Goal: Task Accomplishment & Management: Manage account settings

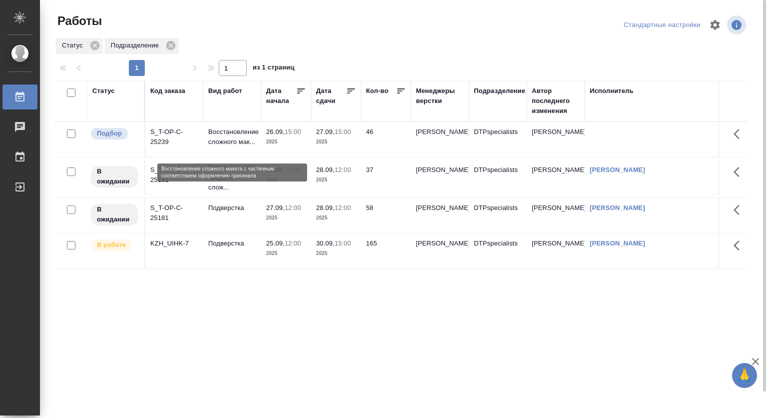
click at [226, 132] on p "Восстановление сложного мак..." at bounding box center [232, 137] width 48 height 20
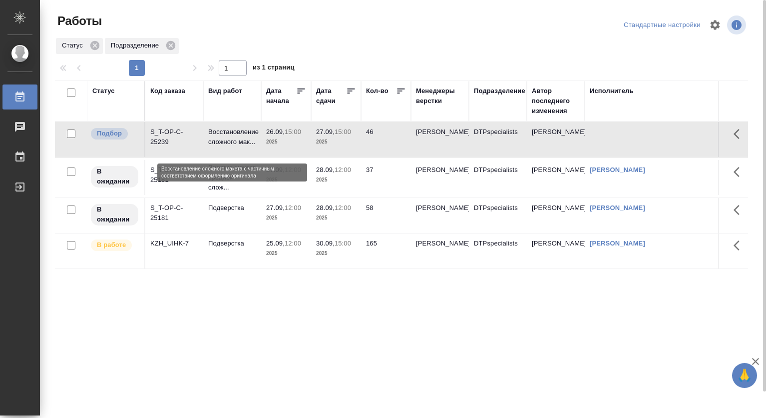
click at [226, 132] on p "Восстановление сложного мак..." at bounding box center [232, 137] width 48 height 20
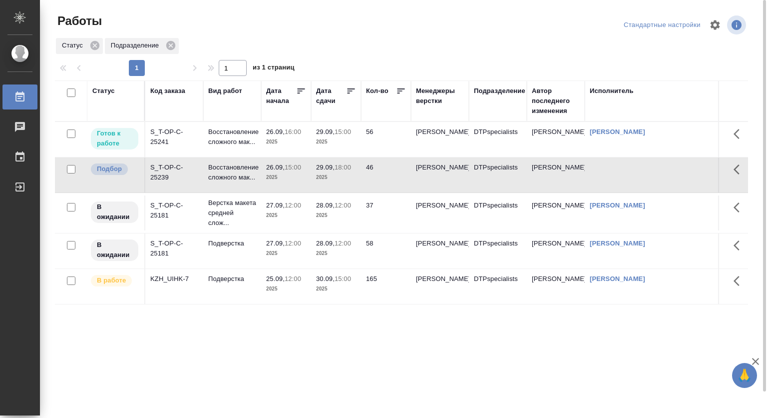
click at [277, 171] on p "26.09," at bounding box center [275, 166] width 18 height 7
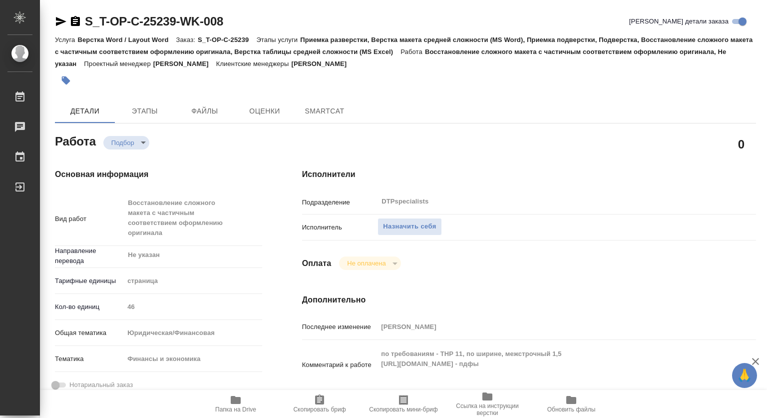
type textarea "x"
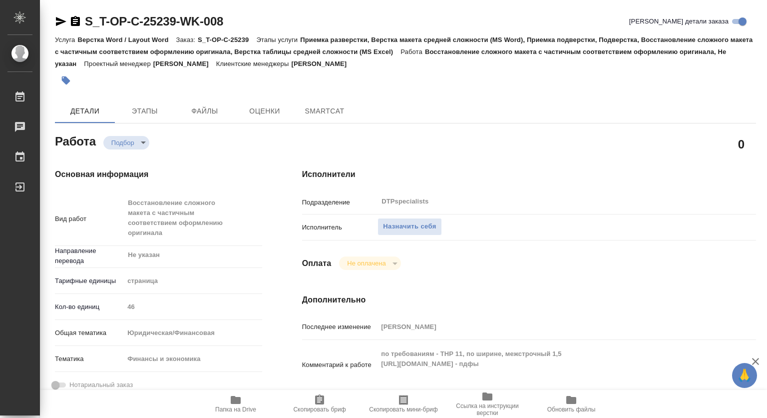
type textarea "x"
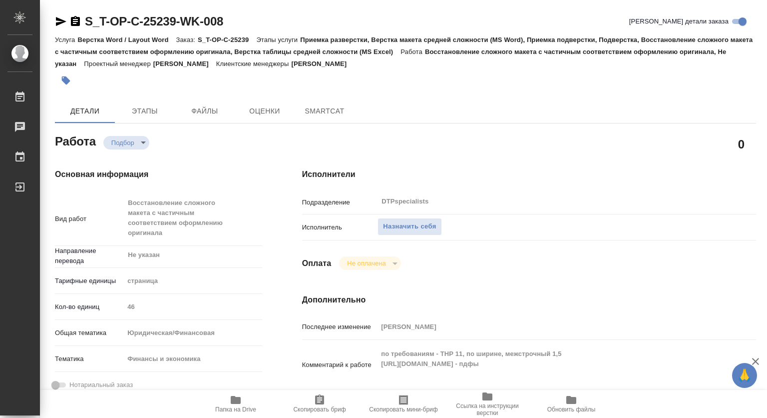
type textarea "x"
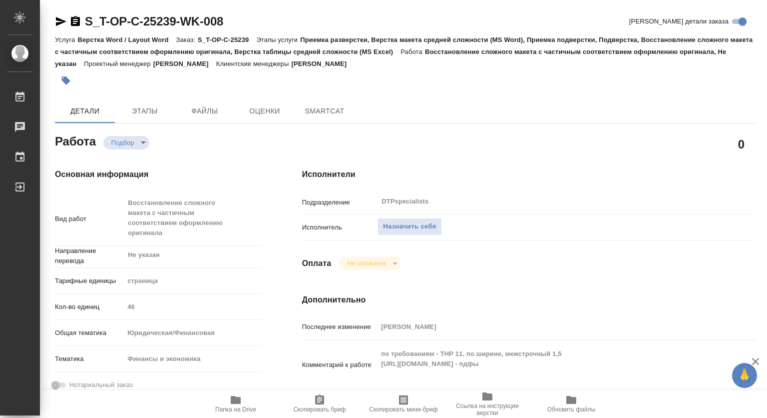
type textarea "x"
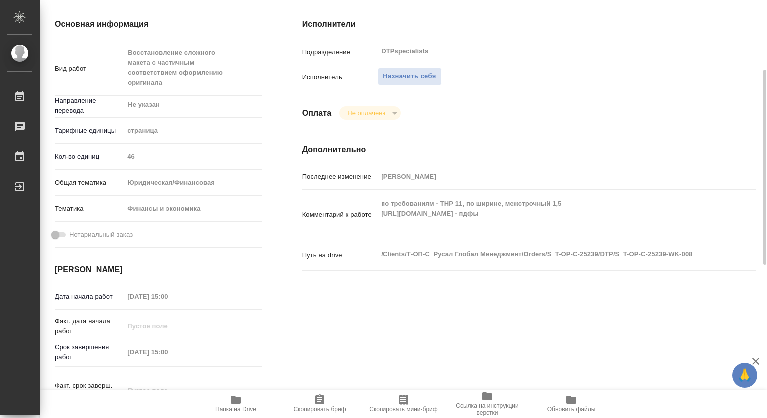
type textarea "x"
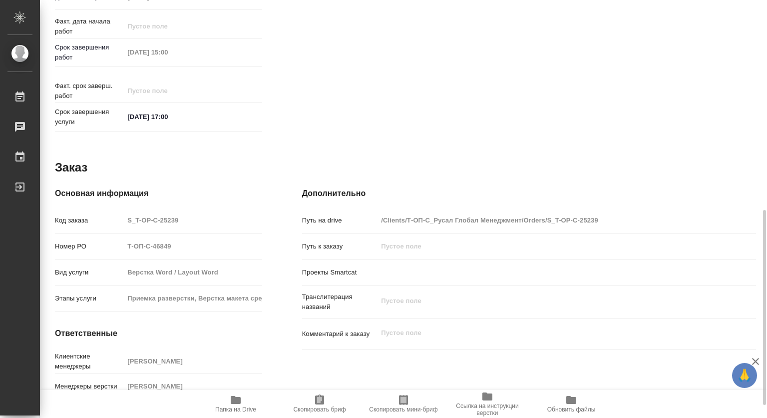
type textarea "x"
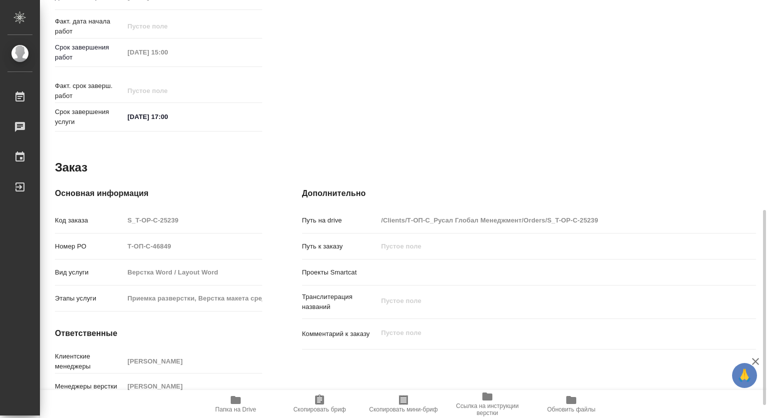
scroll to position [476, 0]
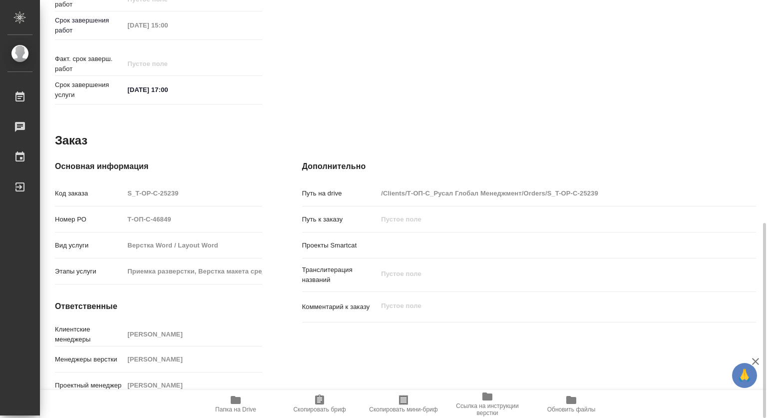
click at [239, 407] on span "Папка на Drive" at bounding box center [235, 409] width 41 height 7
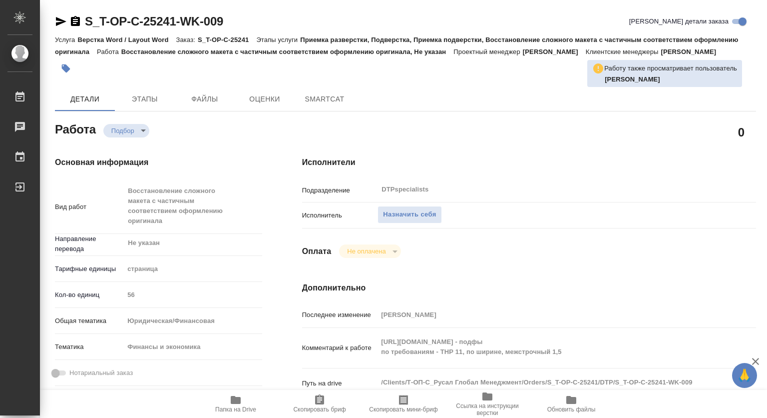
type textarea "x"
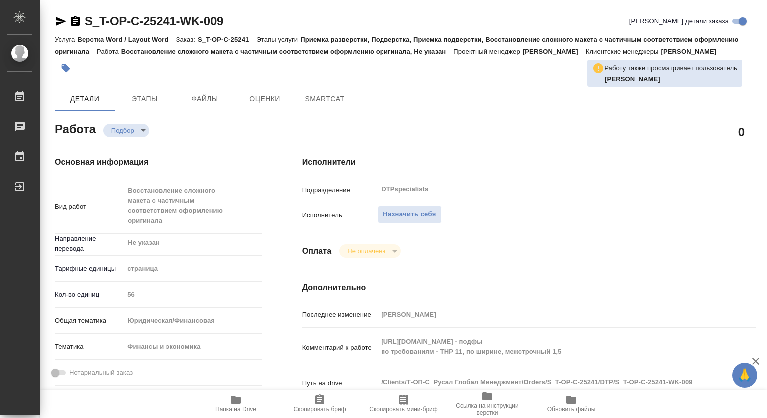
type textarea "x"
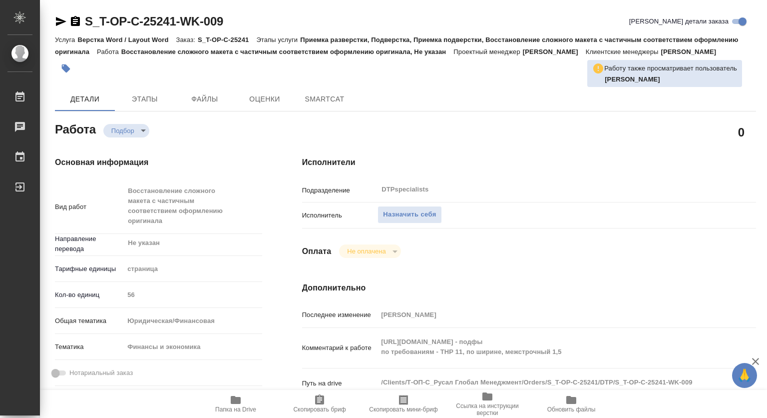
type textarea "x"
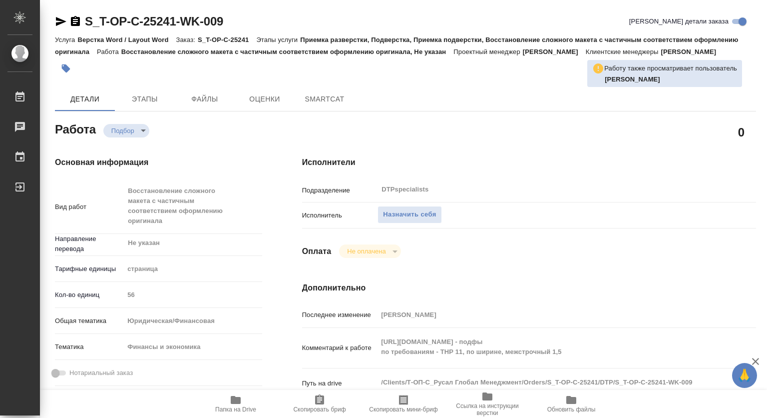
type textarea "x"
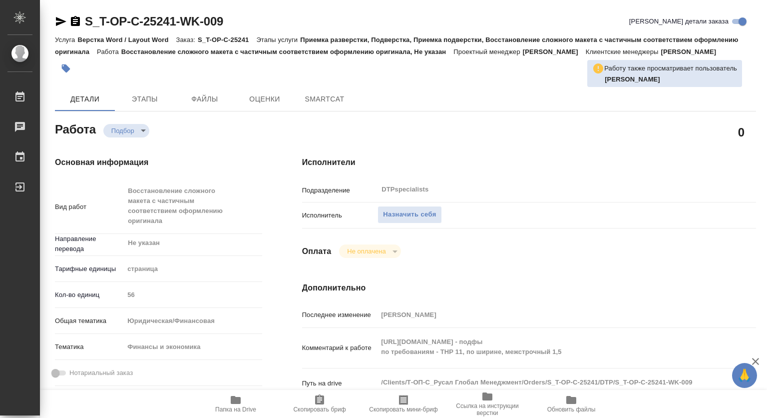
type textarea "x"
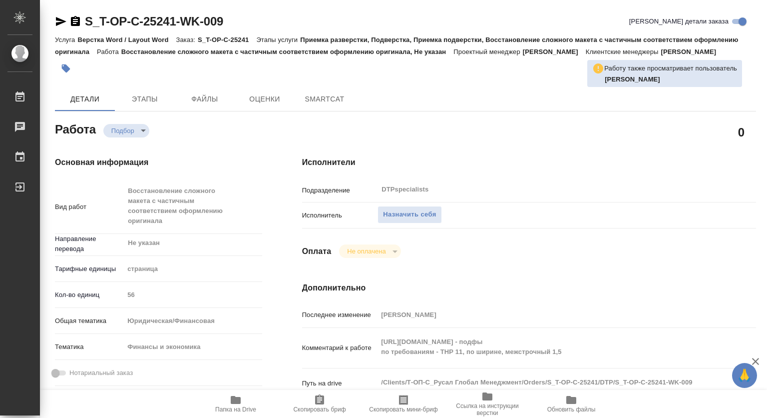
type textarea "x"
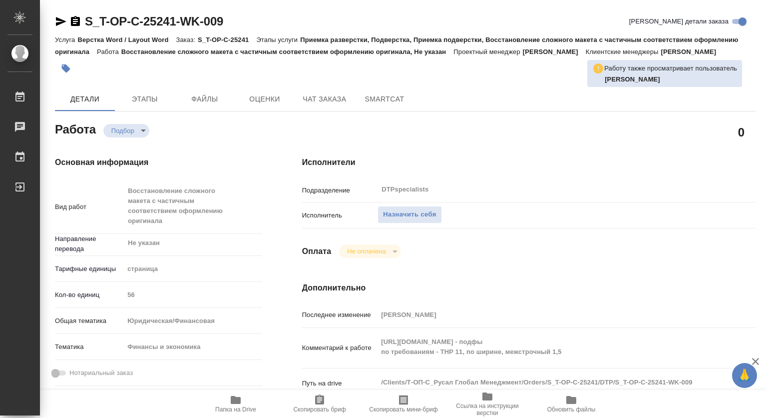
type textarea "x"
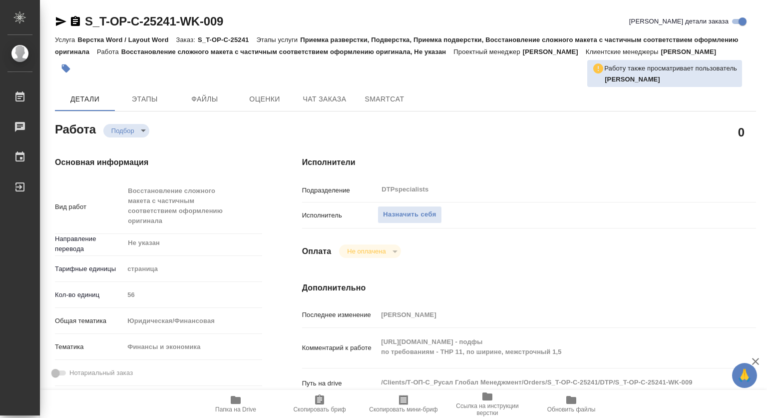
type textarea "x"
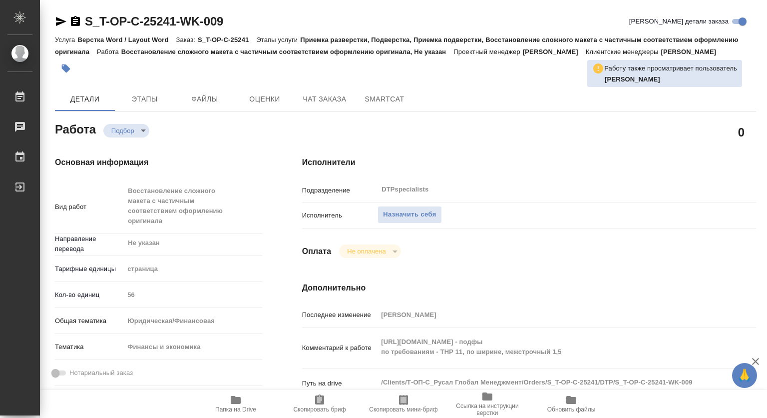
click at [244, 398] on span "Папка на Drive" at bounding box center [236, 403] width 72 height 19
click at [438, 223] on button "Назначить себя" at bounding box center [410, 214] width 64 height 17
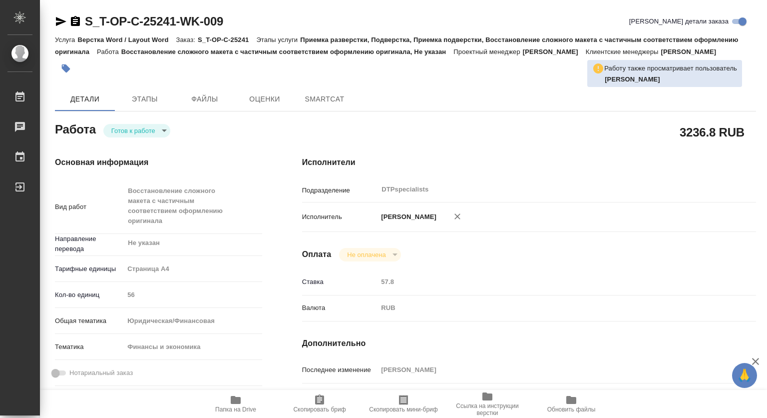
type textarea "x"
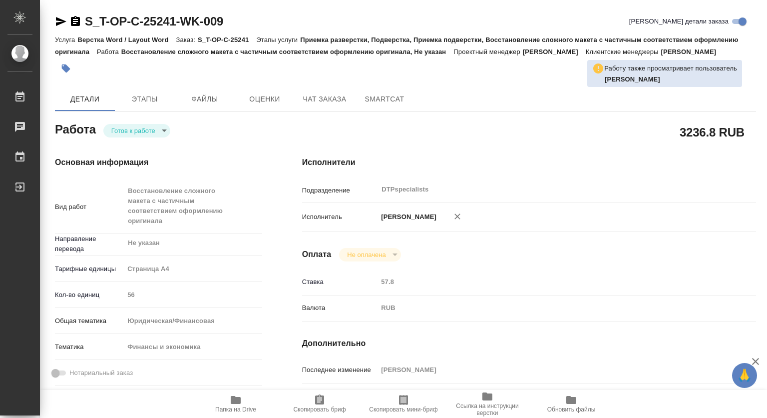
type textarea "x"
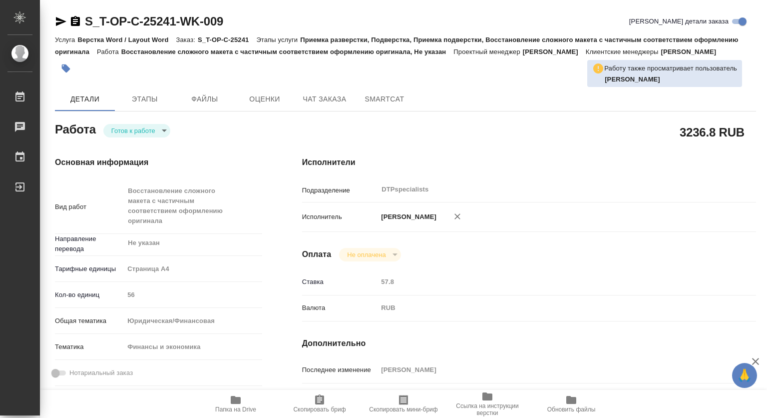
type textarea "x"
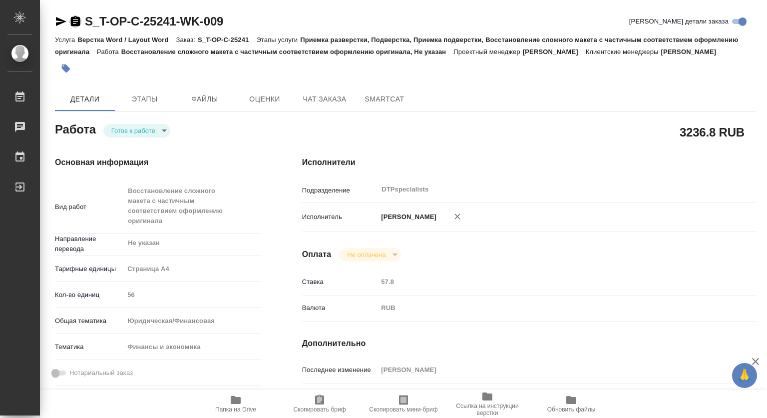
click at [79, 20] on icon "button" at bounding box center [75, 21] width 9 height 10
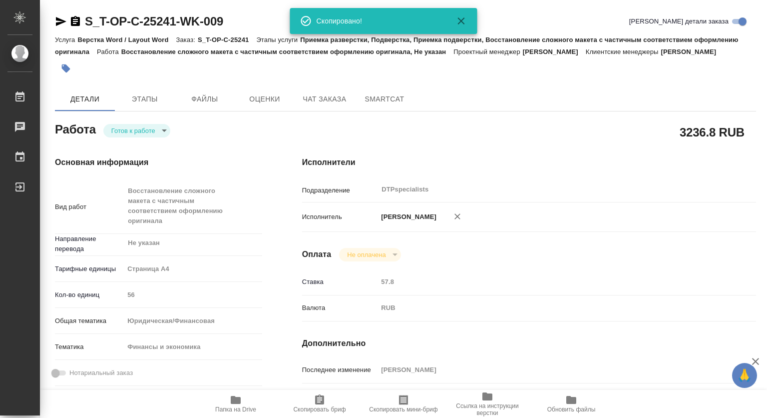
click at [238, 403] on icon "button" at bounding box center [236, 400] width 10 height 8
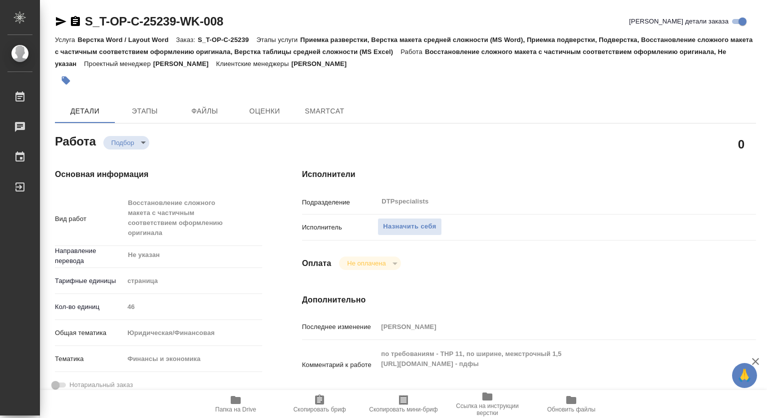
type textarea "x"
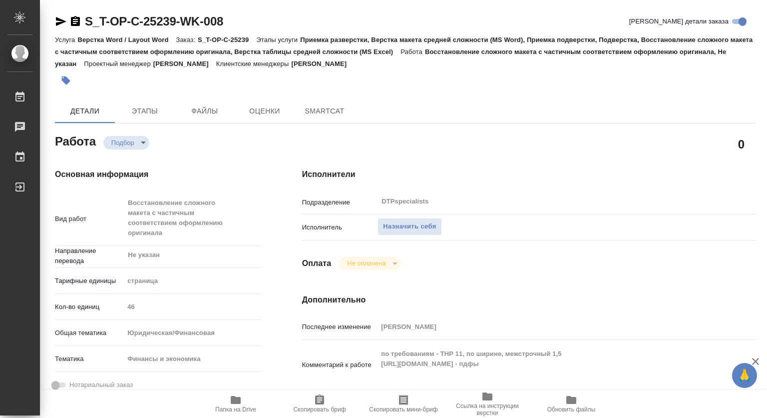
type textarea "x"
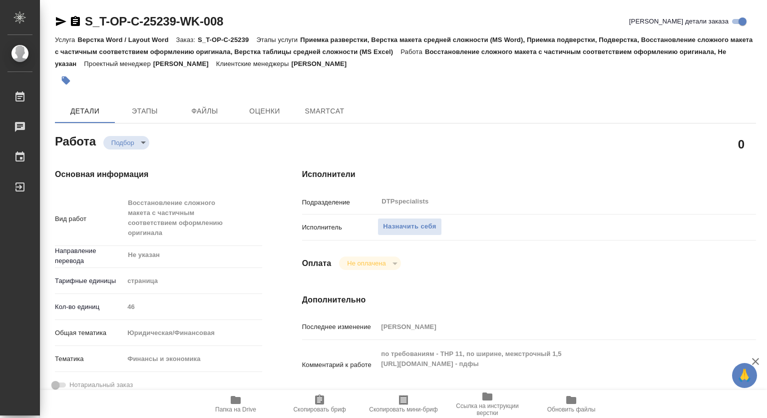
type textarea "x"
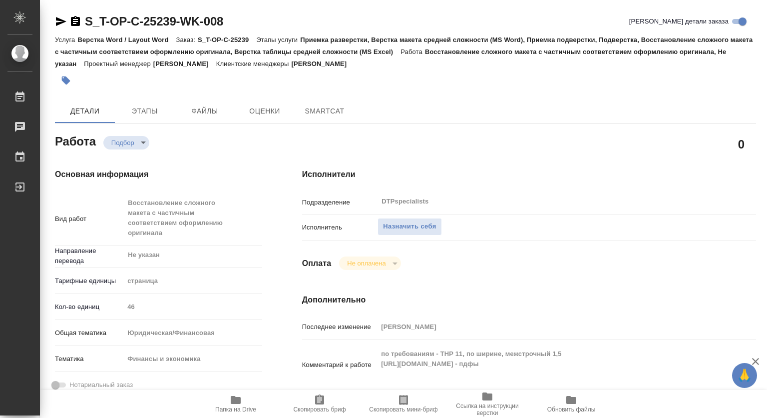
type textarea "x"
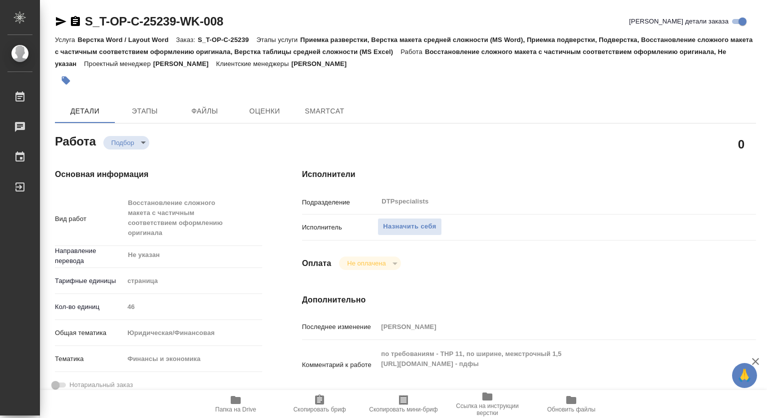
type textarea "x"
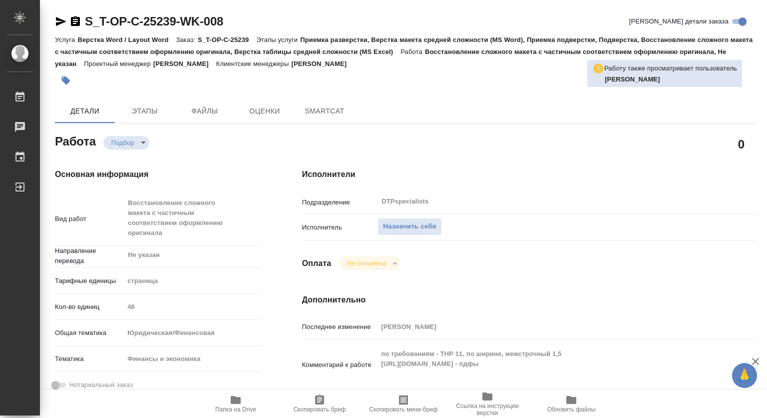
type textarea "x"
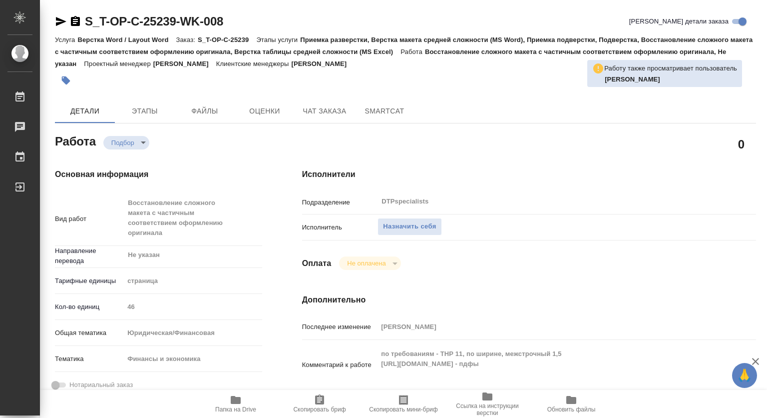
type textarea "x"
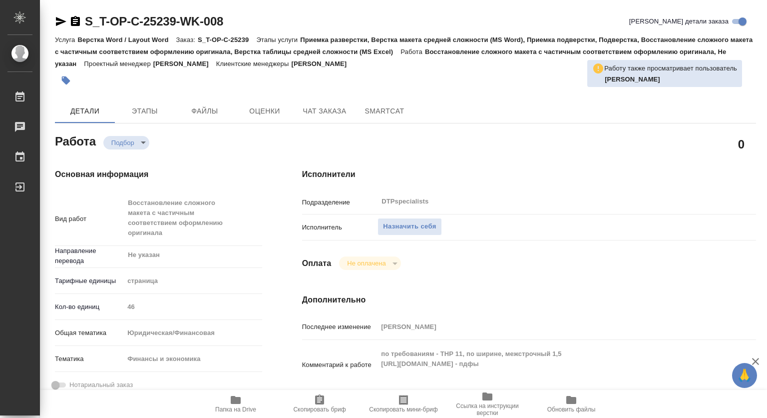
click at [233, 400] on icon "button" at bounding box center [236, 400] width 10 height 8
type textarea "x"
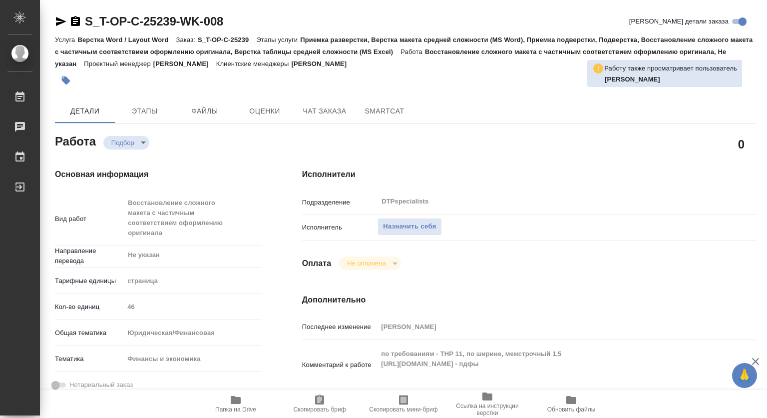
type textarea "x"
click at [432, 227] on span "Назначить себя" at bounding box center [409, 226] width 53 height 11
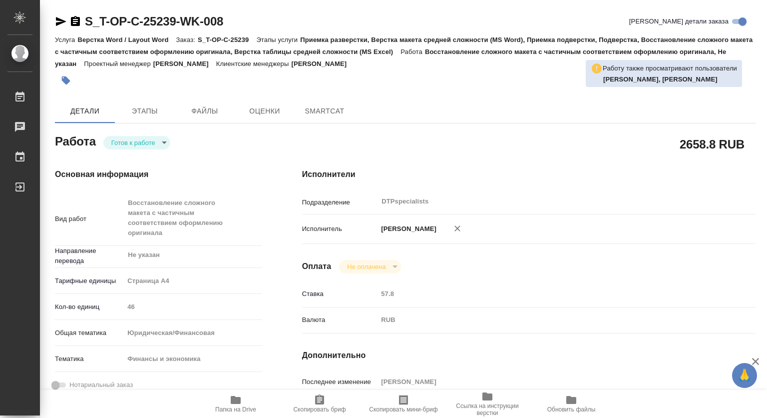
type textarea "x"
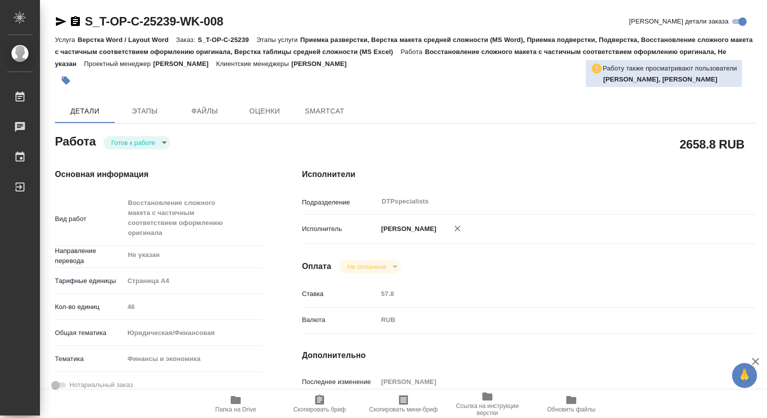
type textarea "x"
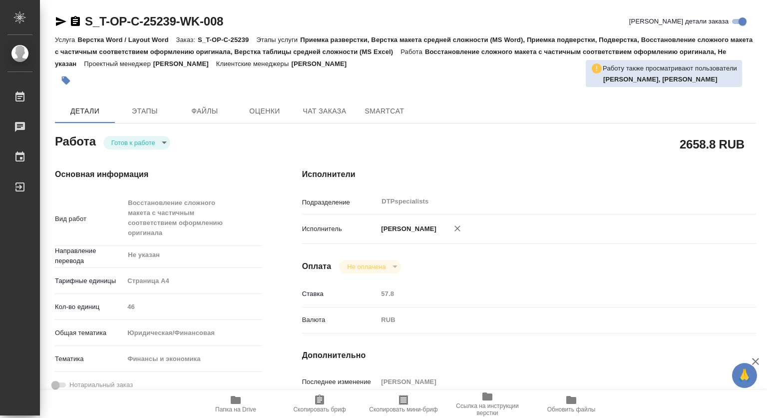
type textarea "x"
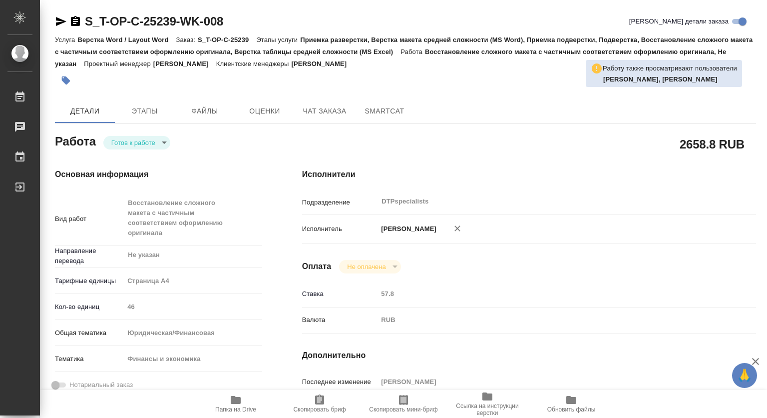
type textarea "x"
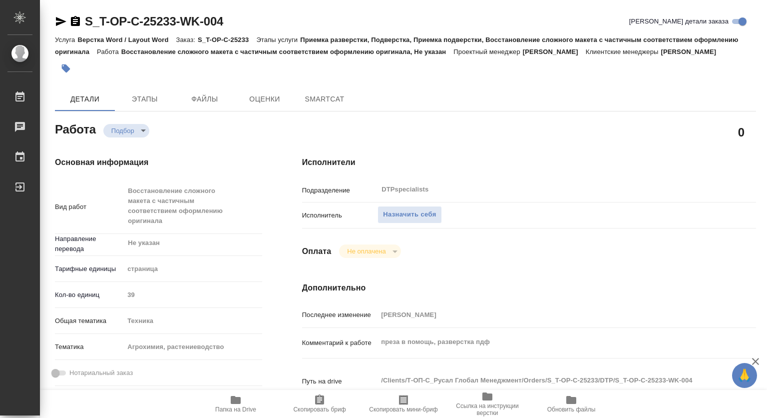
type textarea "x"
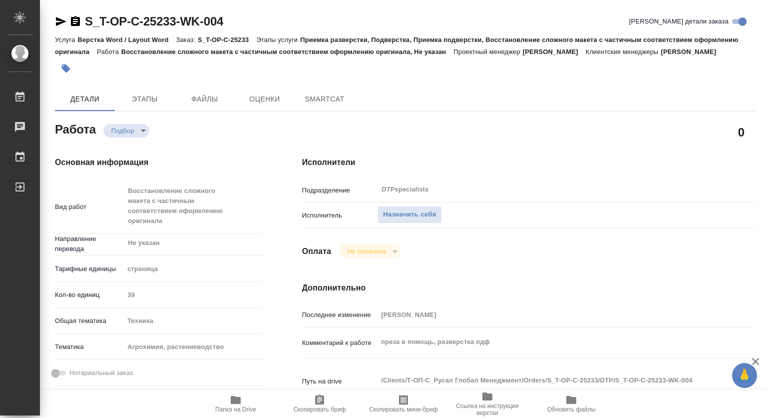
type textarea "x"
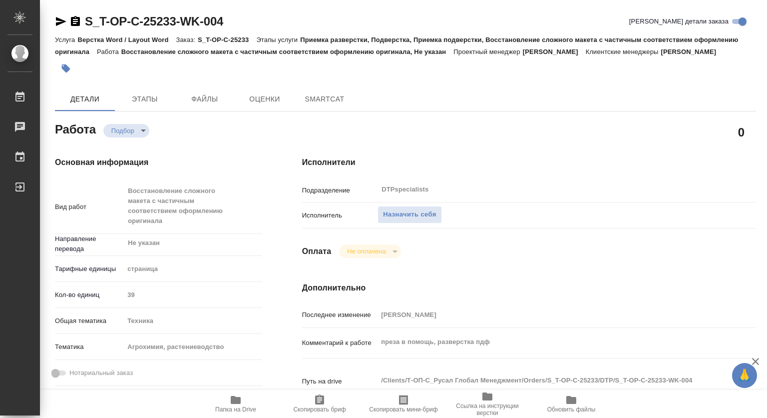
type textarea "x"
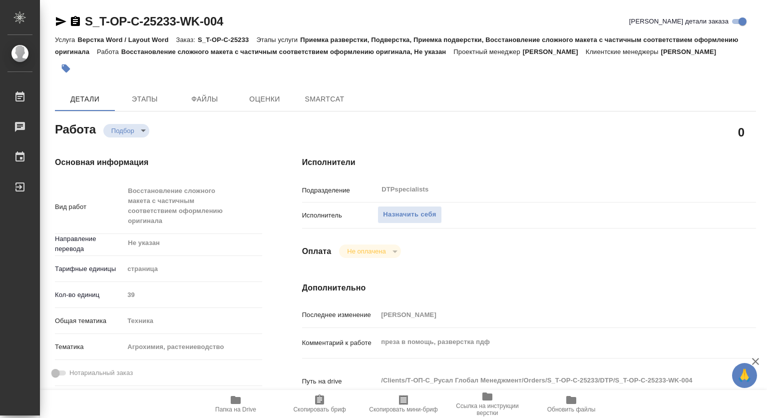
type textarea "x"
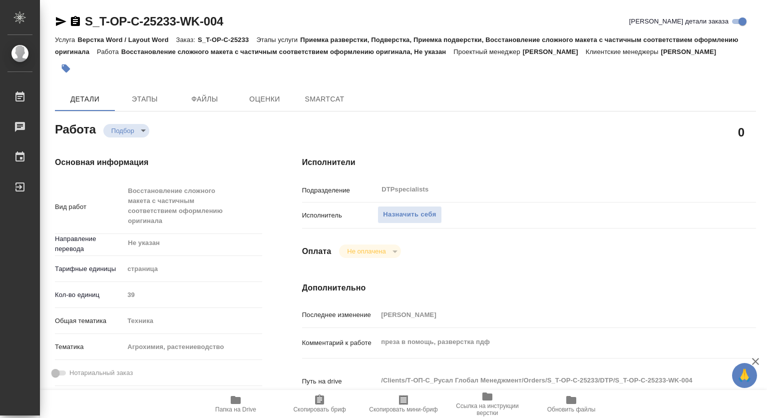
type textarea "x"
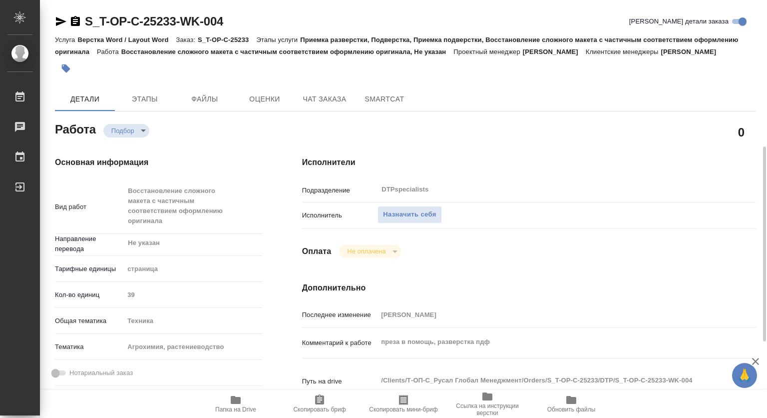
scroll to position [200, 0]
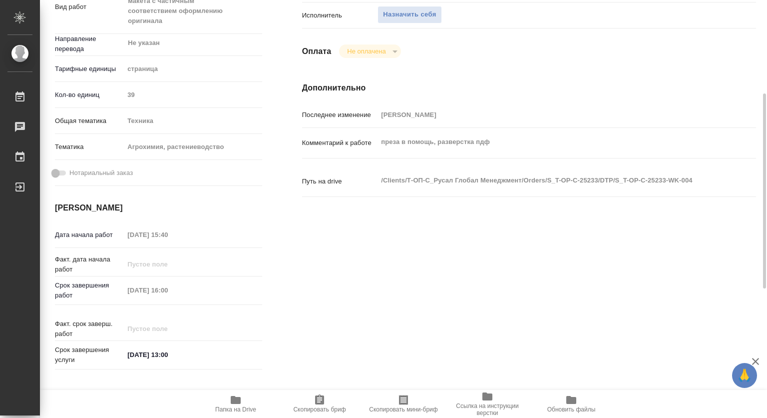
type textarea "x"
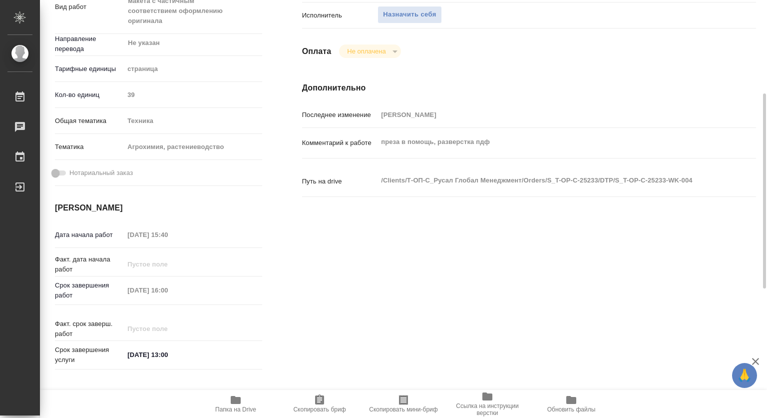
type textarea "x"
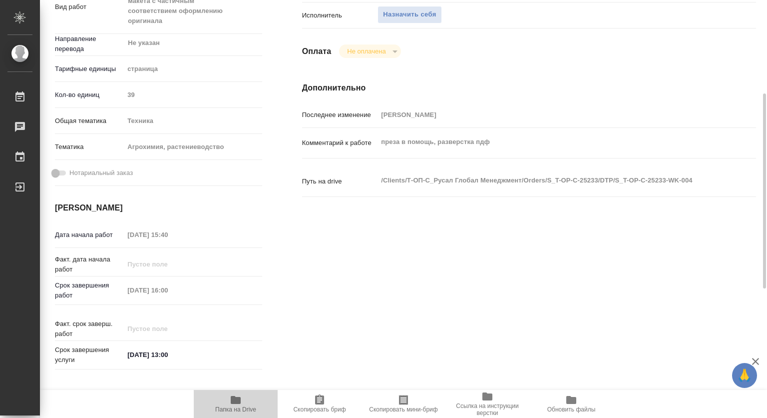
click at [233, 402] on icon "button" at bounding box center [236, 400] width 10 height 8
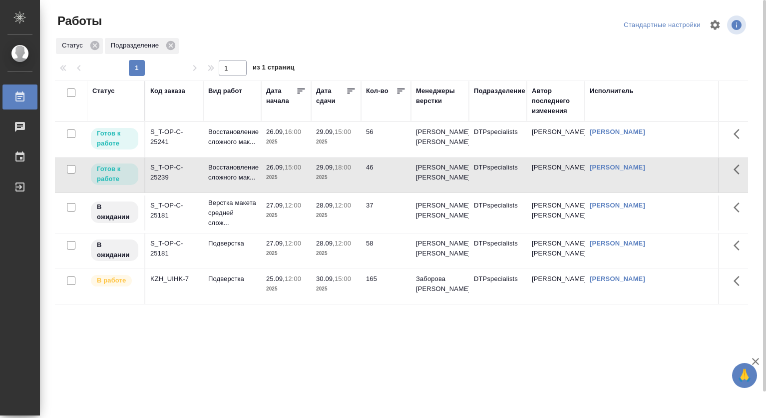
click at [512, 94] on div "Подразделение" at bounding box center [499, 91] width 51 height 10
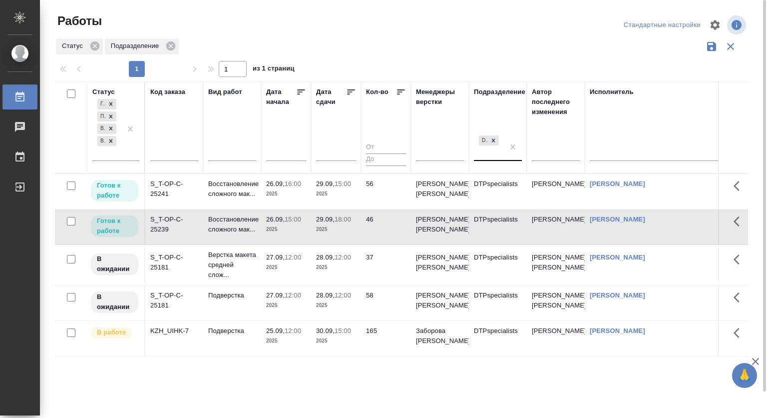
click at [495, 157] on div "DTPspecialists" at bounding box center [489, 146] width 30 height 27
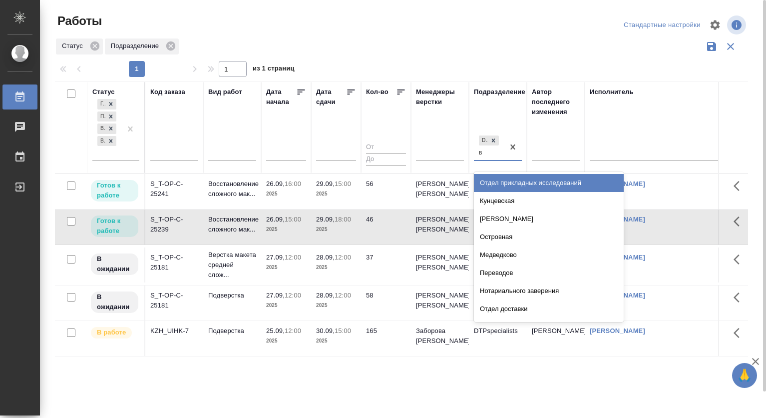
type input "ве"
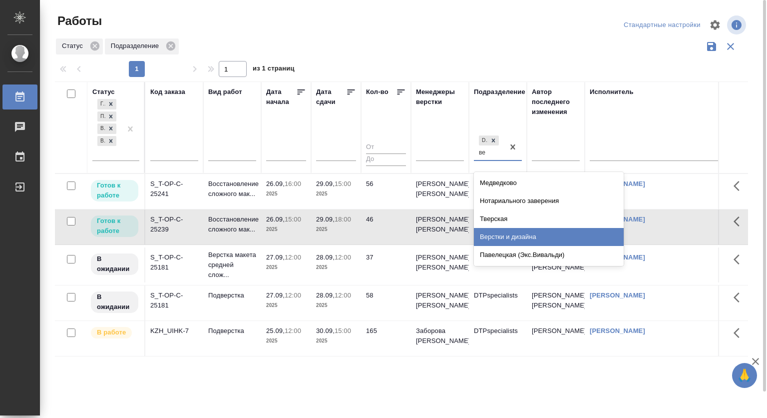
click at [513, 232] on div "Верстки и дизайна" at bounding box center [549, 237] width 150 height 18
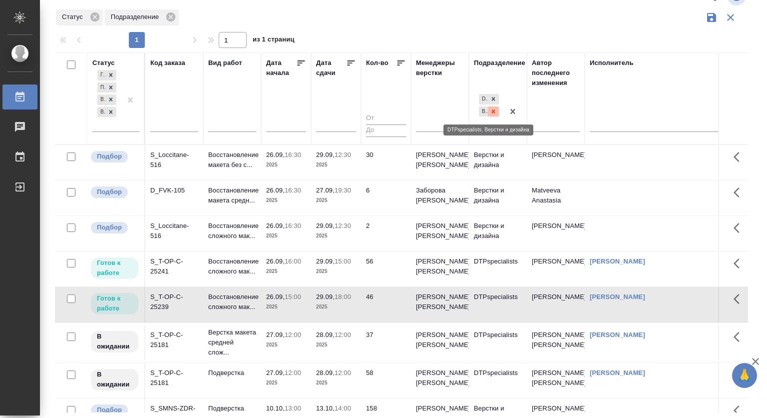
click at [493, 112] on icon at bounding box center [493, 110] width 3 height 3
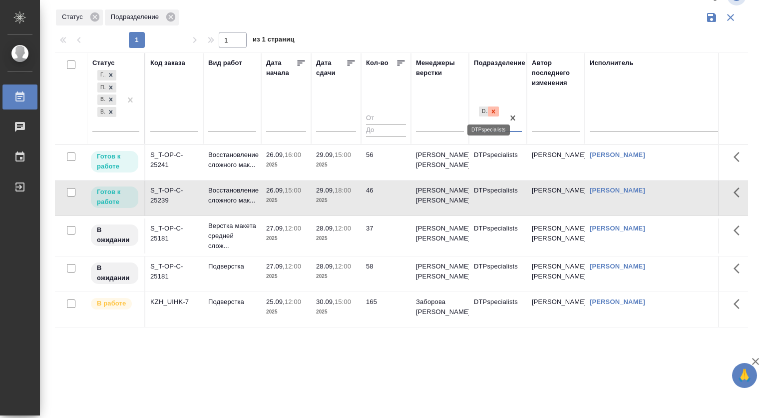
click at [493, 111] on icon at bounding box center [493, 110] width 3 height 3
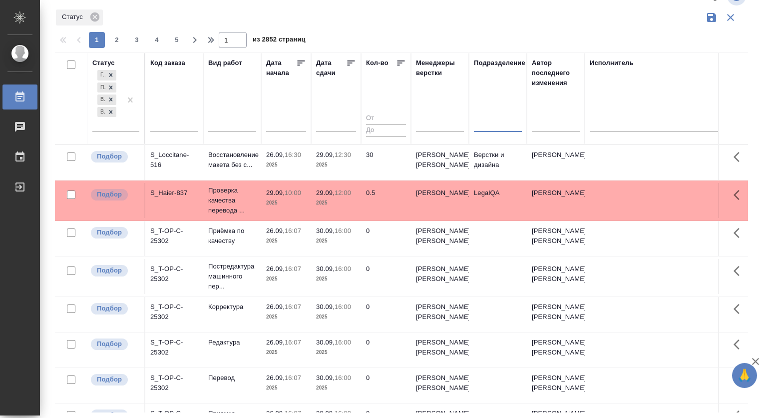
click at [173, 121] on input "text" at bounding box center [174, 125] width 48 height 12
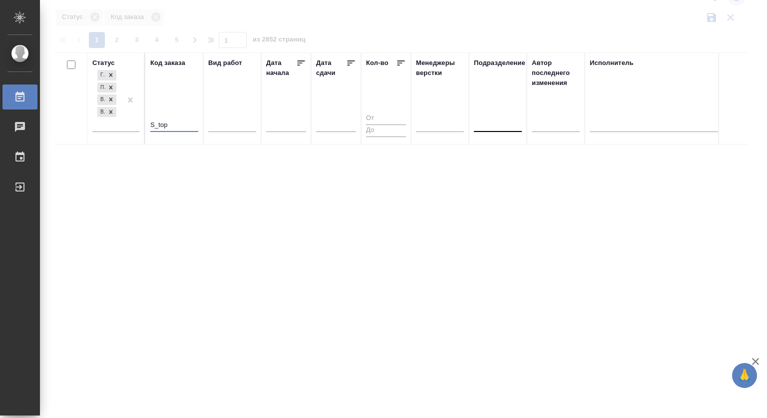
drag, startPoint x: 173, startPoint y: 121, endPoint x: 157, endPoint y: 122, distance: 16.5
click at [157, 122] on input "S_top" at bounding box center [174, 125] width 48 height 12
type input "S_TOP"
click at [519, 27] on div at bounding box center [403, 180] width 727 height 418
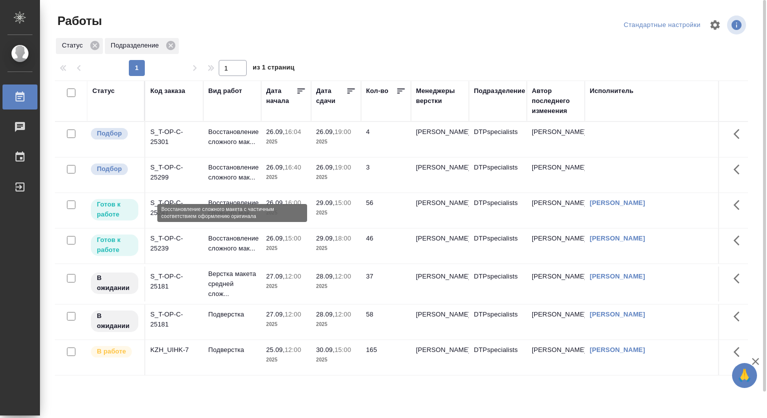
click at [223, 178] on p "Восстановление сложного мак..." at bounding box center [232, 172] width 48 height 20
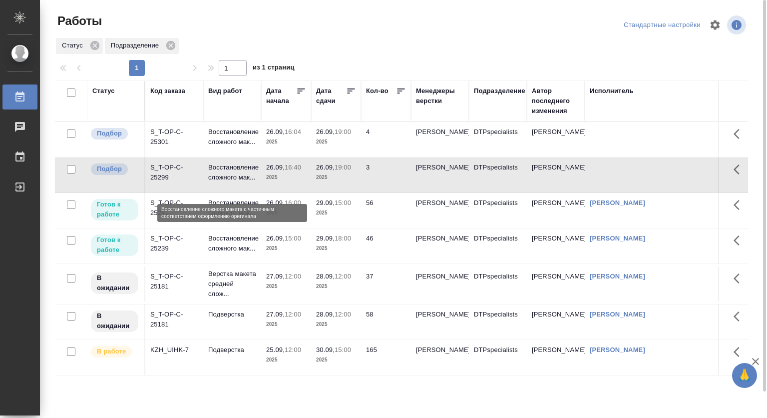
click at [223, 178] on p "Восстановление сложного мак..." at bounding box center [232, 172] width 48 height 20
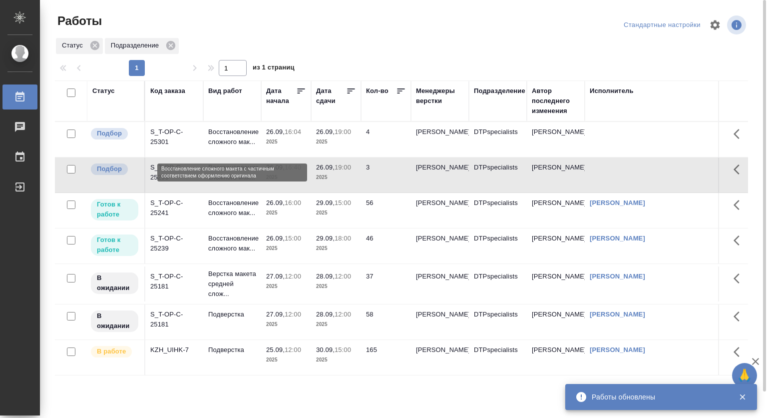
click at [225, 137] on p "Восстановление сложного мак..." at bounding box center [232, 137] width 48 height 20
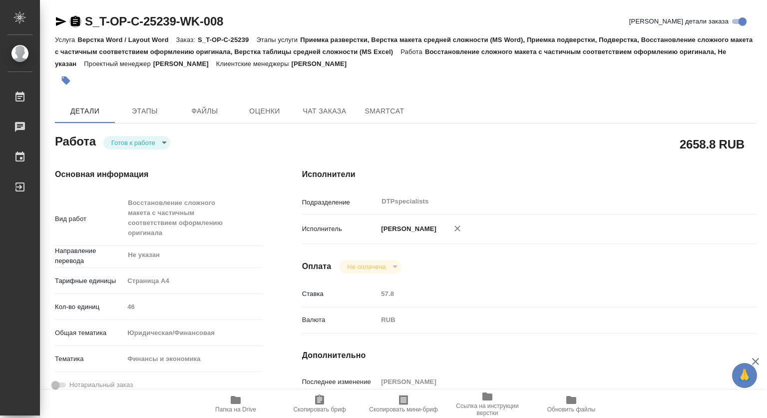
click at [73, 22] on icon "button" at bounding box center [75, 21] width 9 height 10
click at [247, 399] on span "Папка на Drive" at bounding box center [236, 403] width 72 height 19
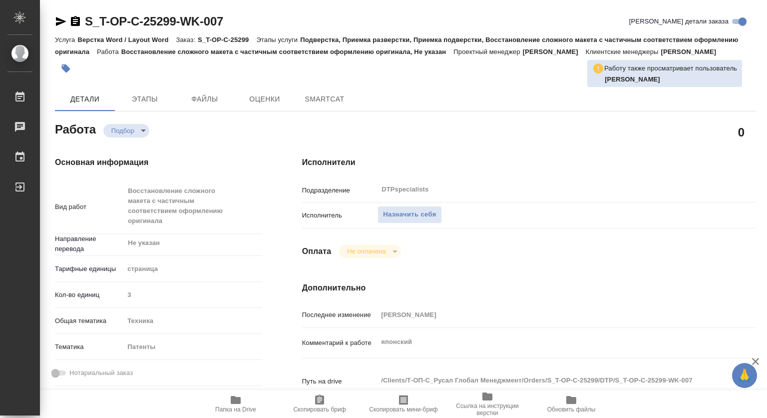
type textarea "x"
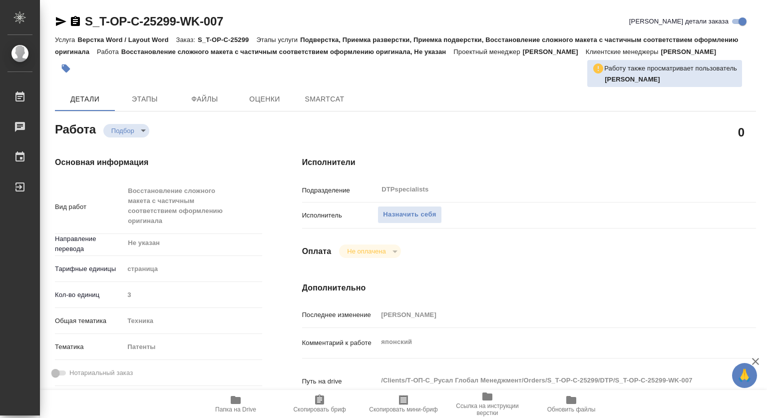
type textarea "x"
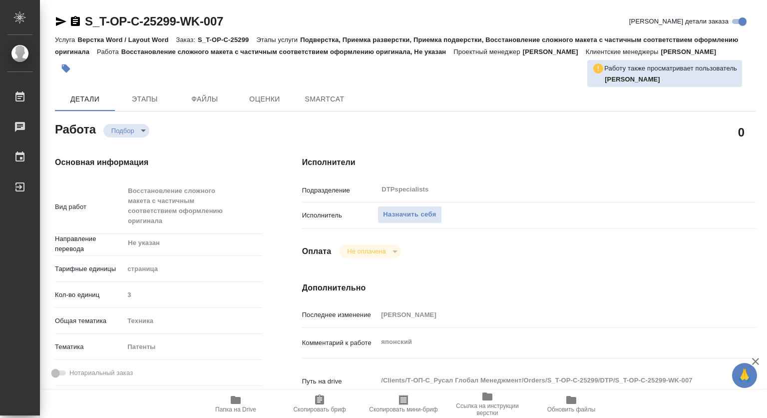
type textarea "x"
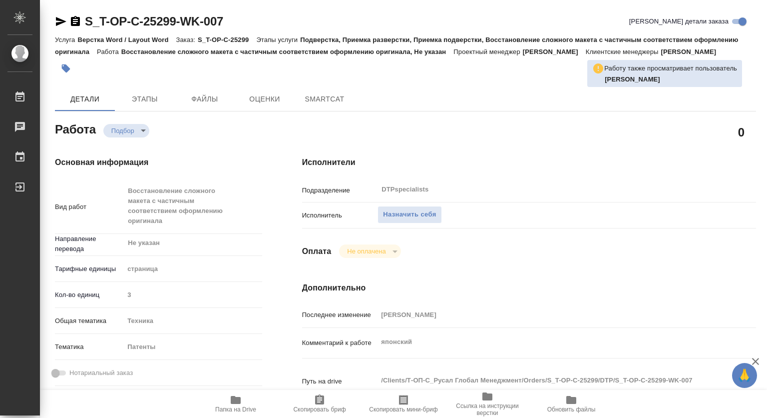
type textarea "x"
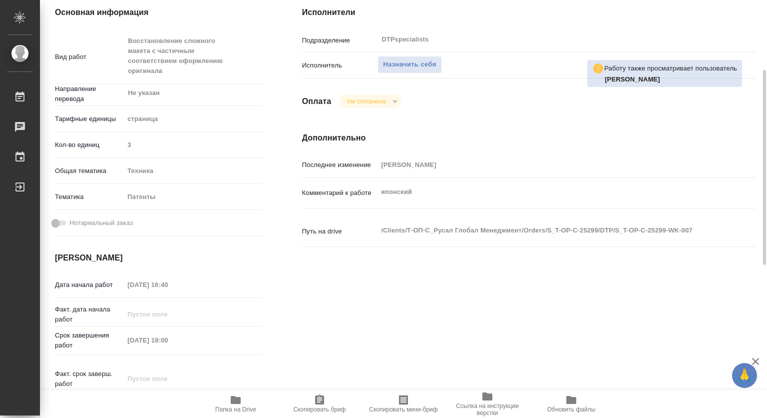
type textarea "x"
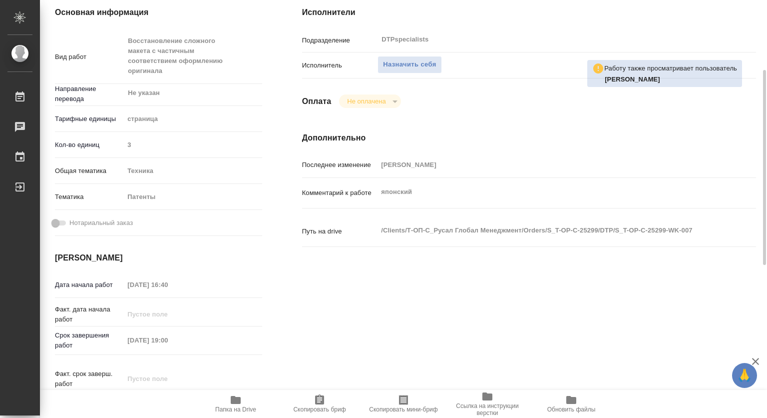
scroll to position [50, 0]
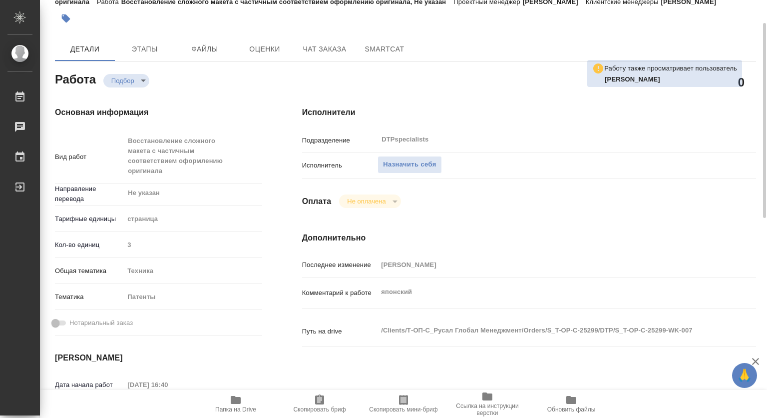
type textarea "x"
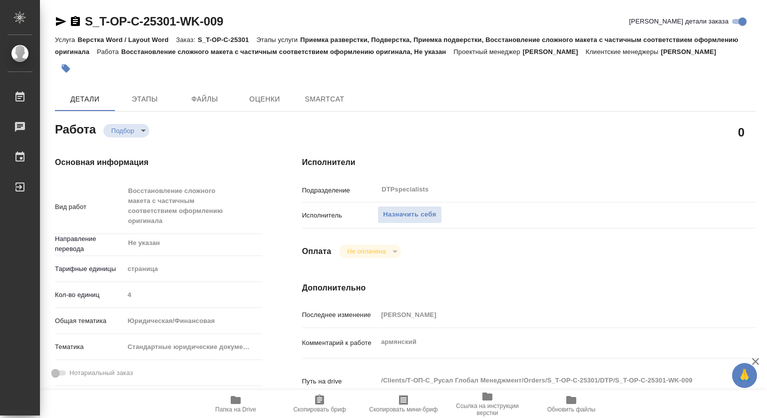
type textarea "x"
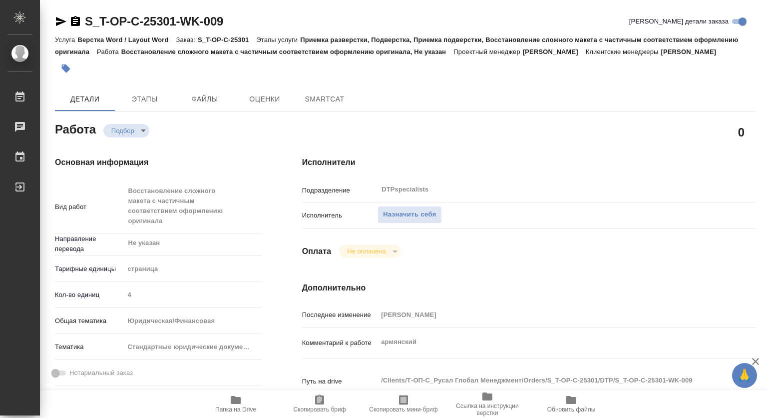
type textarea "x"
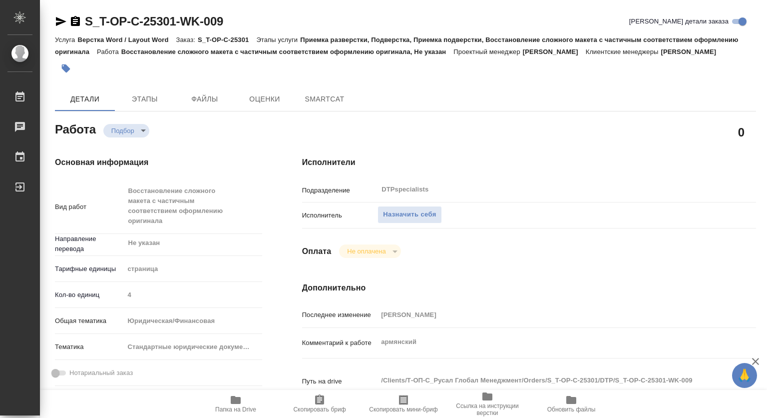
type textarea "x"
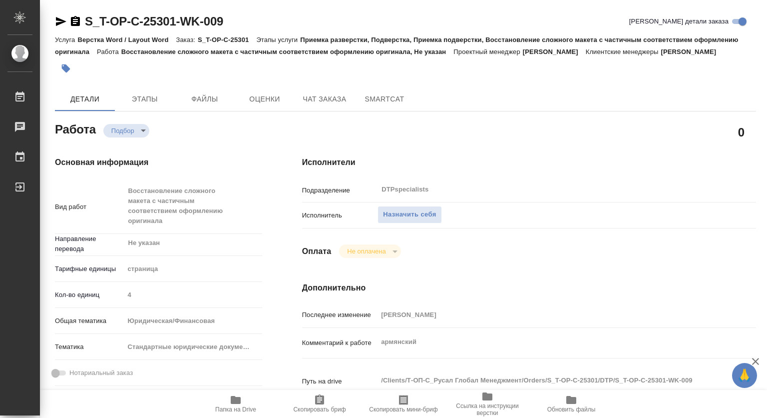
type textarea "x"
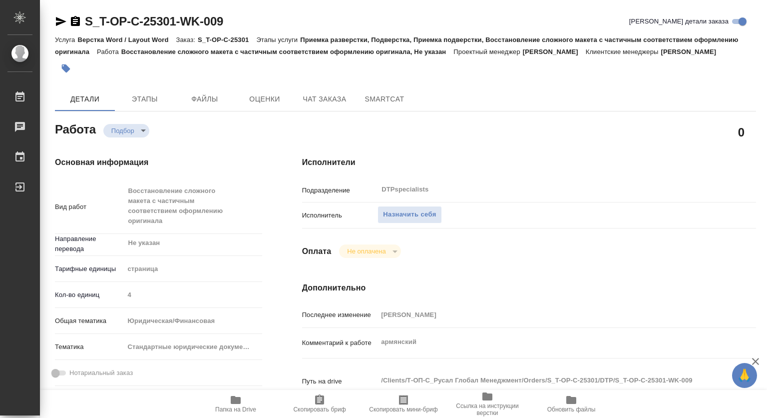
click at [235, 403] on icon "button" at bounding box center [236, 400] width 10 height 8
type textarea "x"
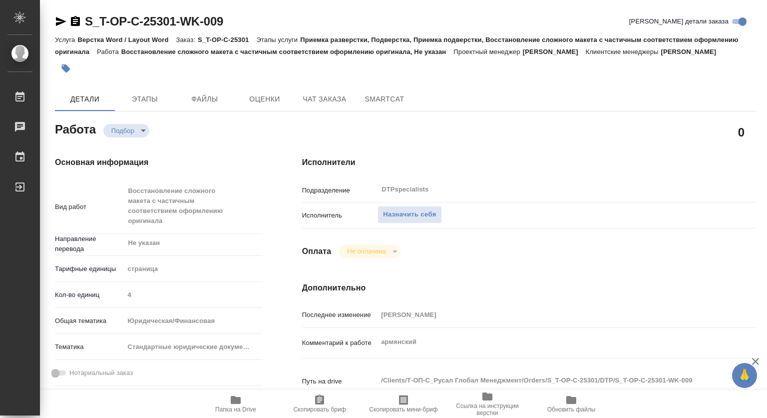
type textarea "x"
click at [435, 220] on span "Назначить себя" at bounding box center [409, 214] width 53 height 11
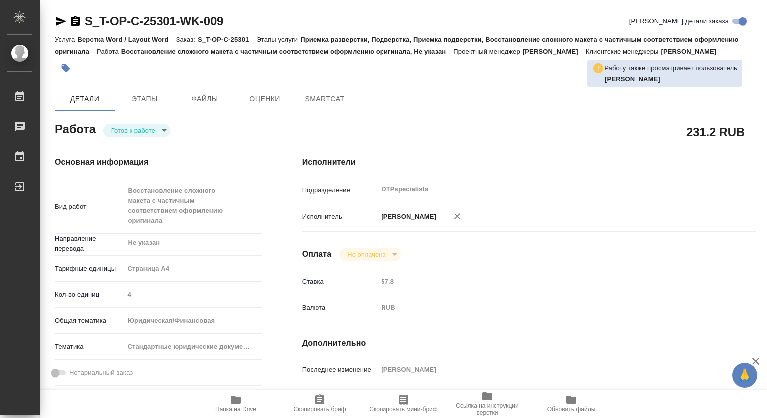
type textarea "x"
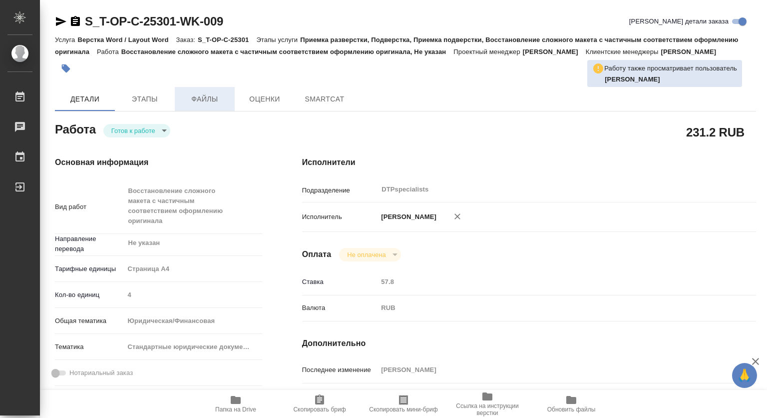
type textarea "x"
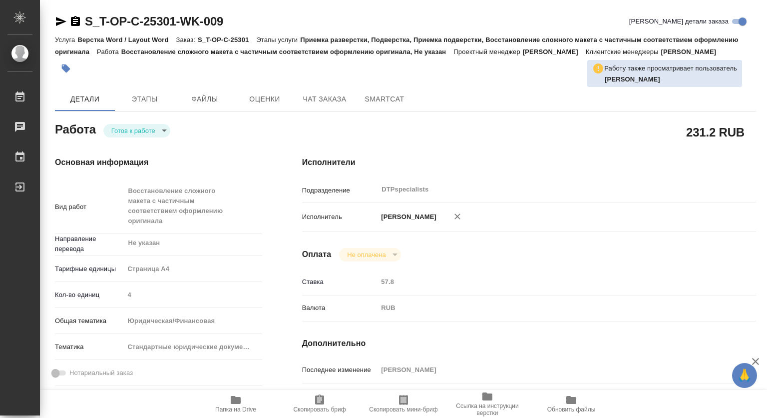
type textarea "x"
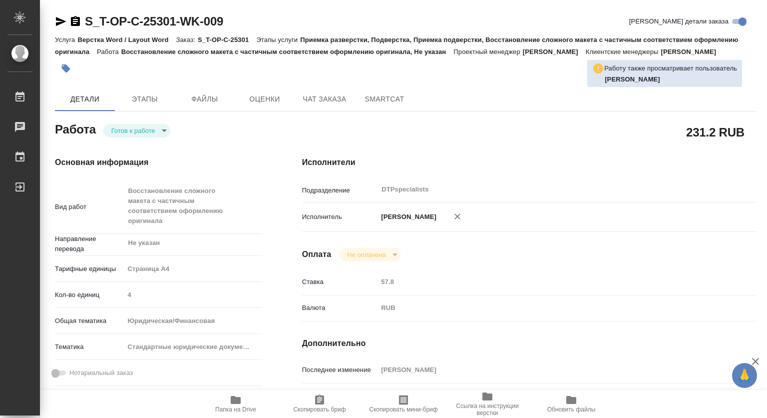
type textarea "x"
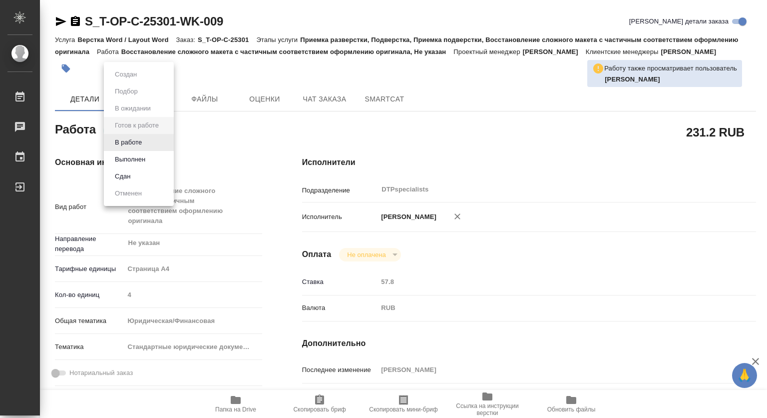
click at [142, 141] on body "🙏 .cls-1 fill:#fff; AWATERA Kovtun Svetlana Работы 0 Чаты График Выйти S_T-OP-C…" at bounding box center [383, 209] width 767 height 418
click at [128, 143] on button "В работе" at bounding box center [128, 142] width 33 height 11
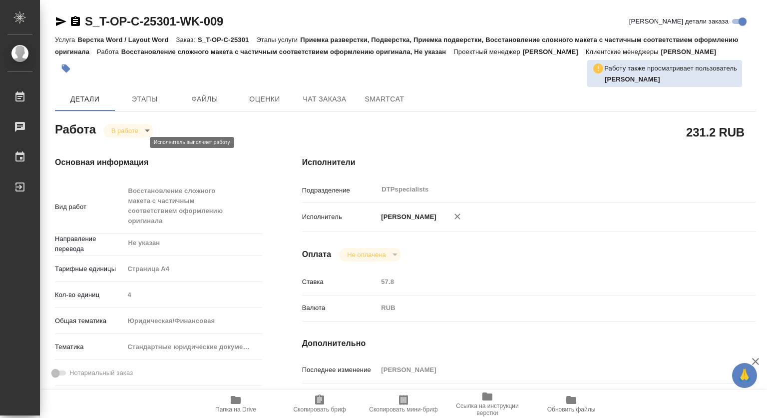
type textarea "x"
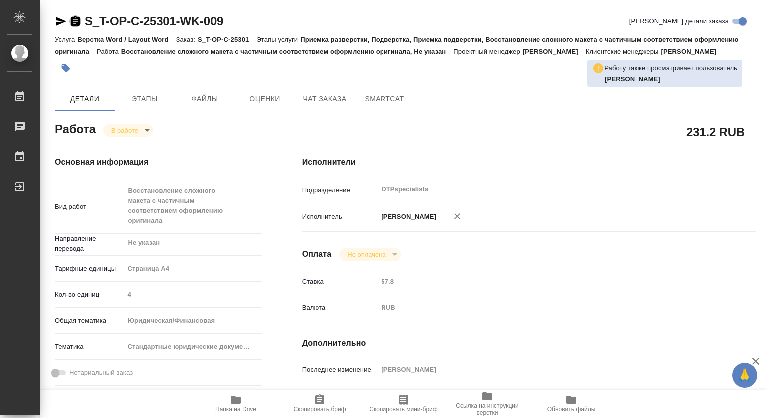
click at [76, 20] on icon "button" at bounding box center [75, 21] width 9 height 10
type textarea "x"
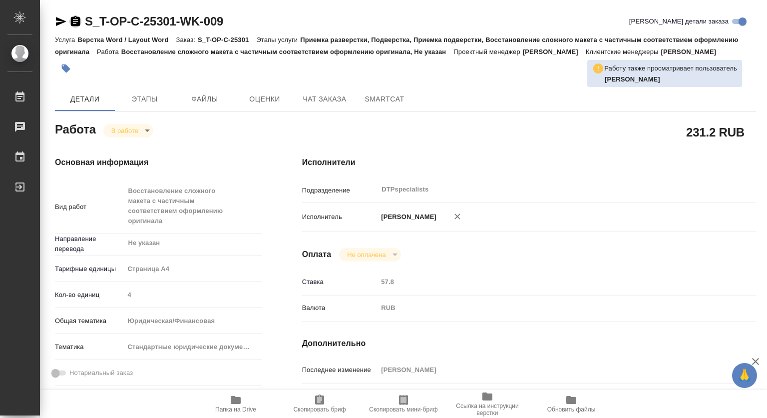
type textarea "x"
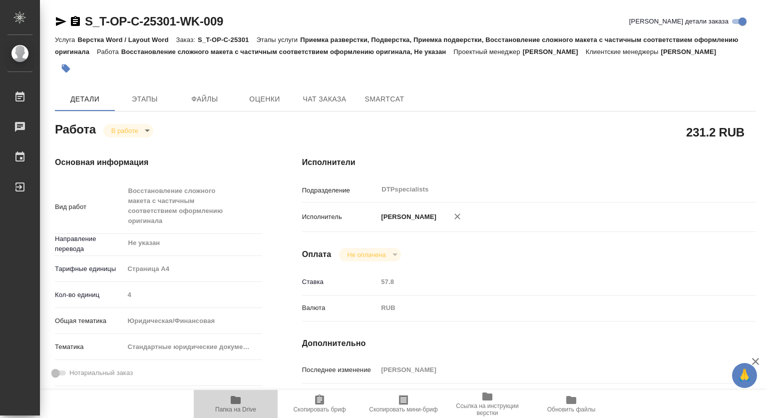
click at [236, 404] on icon "button" at bounding box center [236, 400] width 12 height 12
click at [118, 142] on body "🙏 .cls-1 fill:#fff; AWATERA Kovtun Svetlana Работы 0 Чаты График Выйти S_T-OP-C…" at bounding box center [383, 209] width 767 height 418
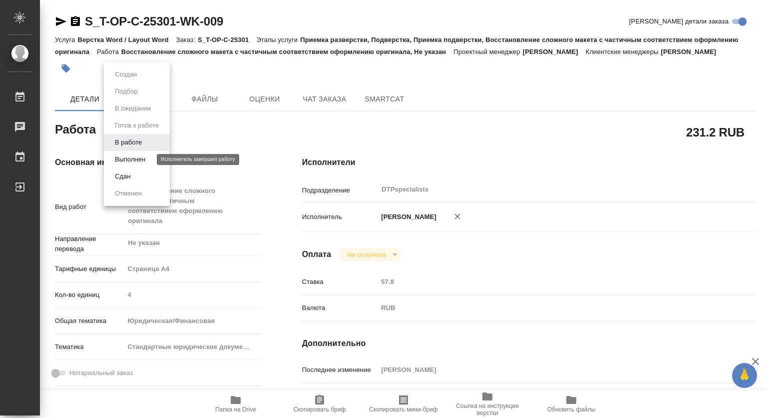
click at [130, 159] on button "Выполнен" at bounding box center [130, 159] width 36 height 11
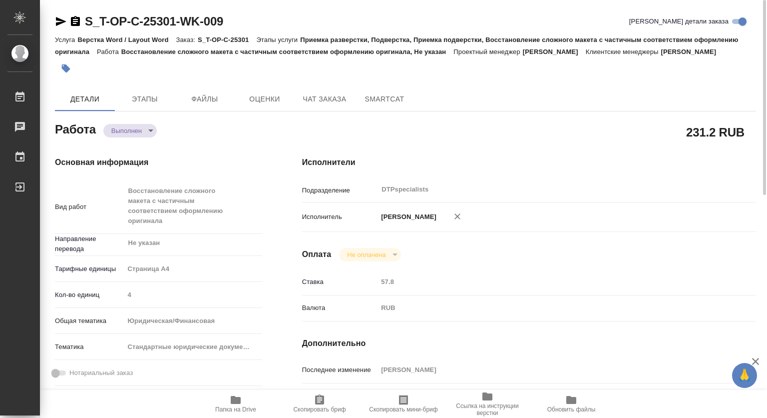
type textarea "x"
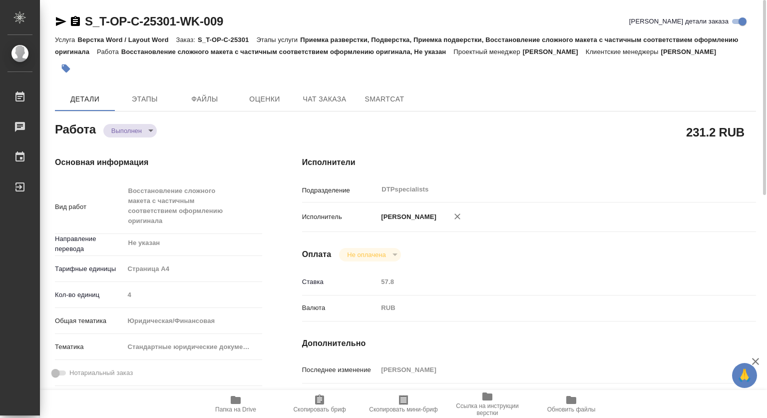
type textarea "x"
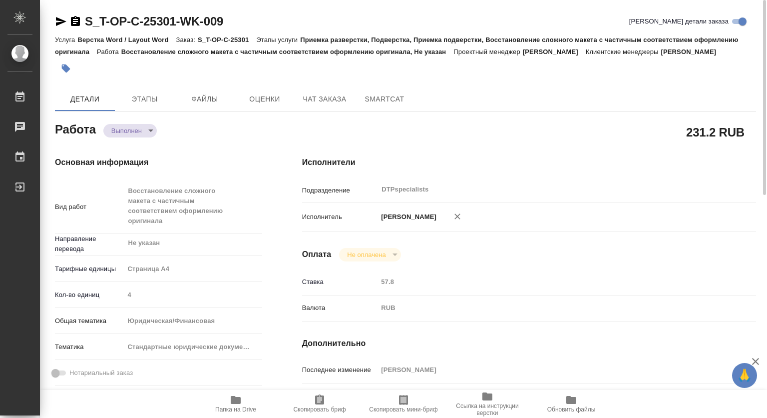
type textarea "x"
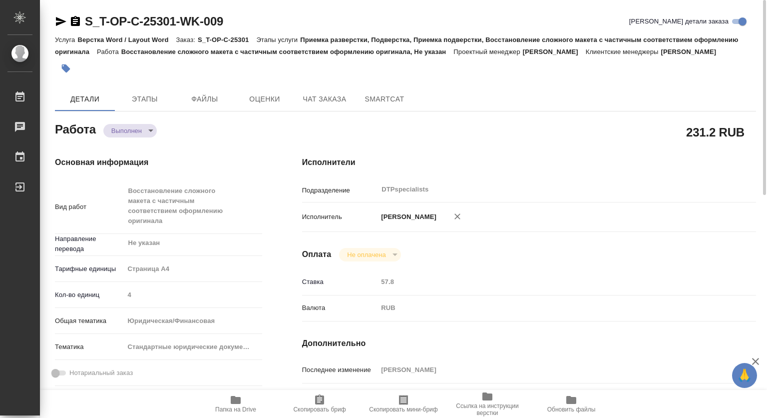
type textarea "x"
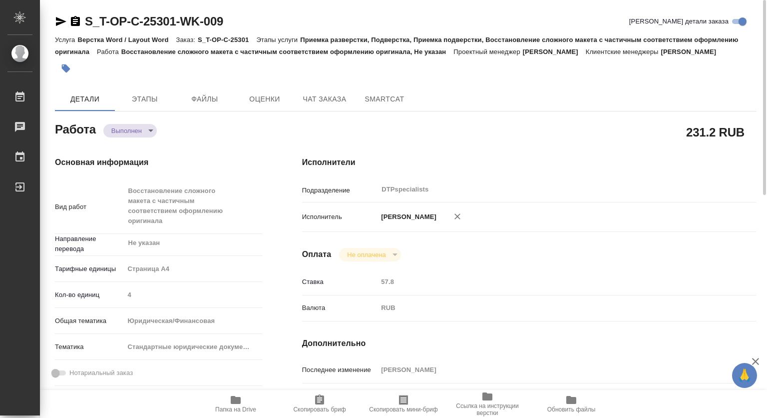
click at [62, 73] on icon "button" at bounding box center [66, 68] width 10 height 10
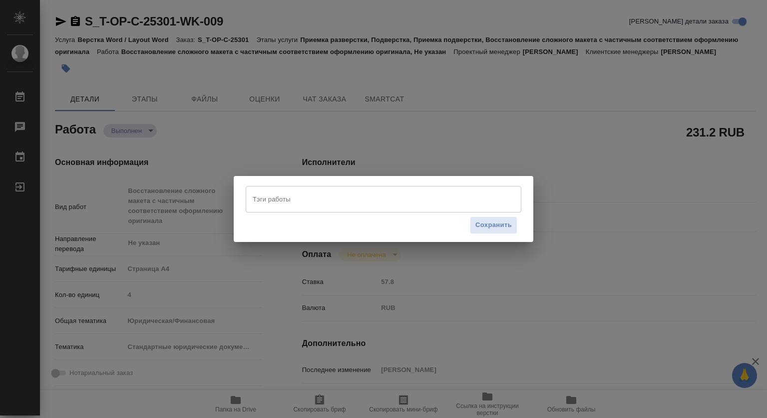
click at [323, 202] on input "Тэги работы" at bounding box center [374, 198] width 248 height 17
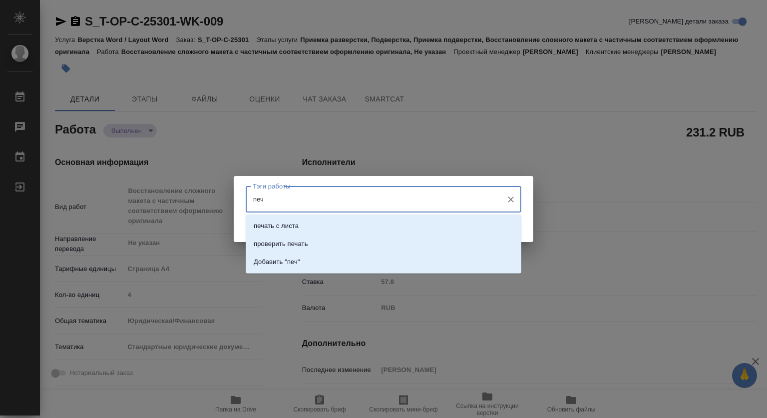
type input "печа"
click at [292, 227] on p "печать с листа" at bounding box center [276, 226] width 45 height 10
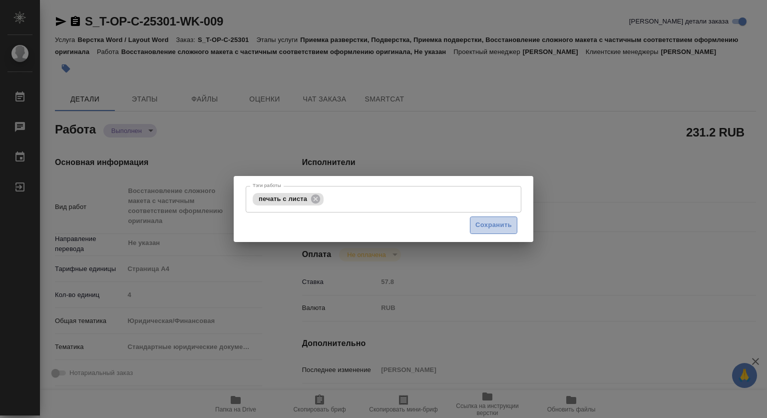
click at [488, 225] on span "Сохранить" at bounding box center [493, 224] width 36 height 11
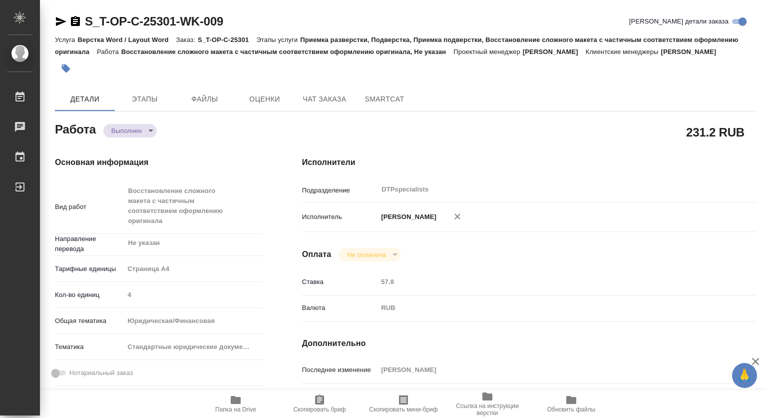
type input "completed"
type textarea "Восстановление сложного макета с частичным соответствием оформлению оригинала"
type textarea "x"
type input "Не указан"
type input "5f036ec4e16dec2d6b59c8ff"
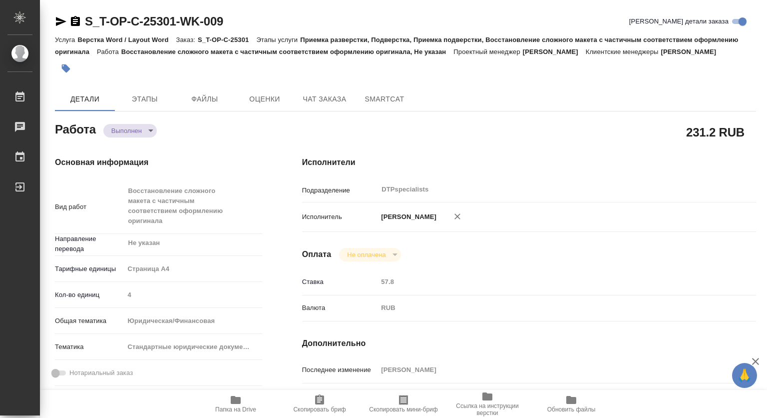
type input "4"
type input "yr-fn"
type input "5f647205b73bc97568ca66bf"
type input "26.09.2025 16:04"
type input "26.09.2025 16:53"
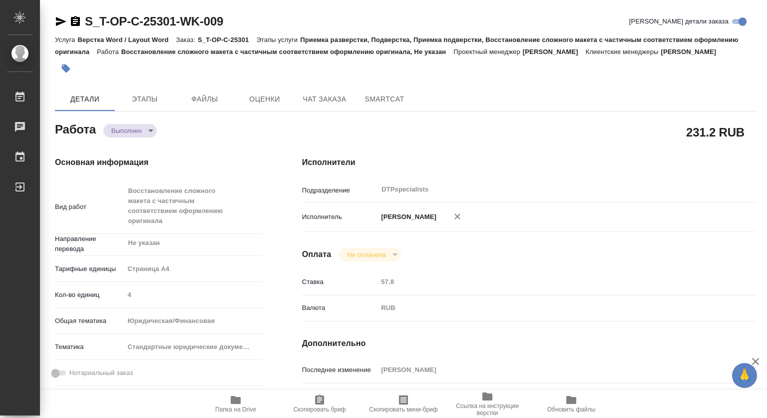
type input "26.09.2025 19:00"
type input "26.09.2025 17:38"
type input "01.10.2025 16:00"
type input "DTPspecialists"
type input "notPayed"
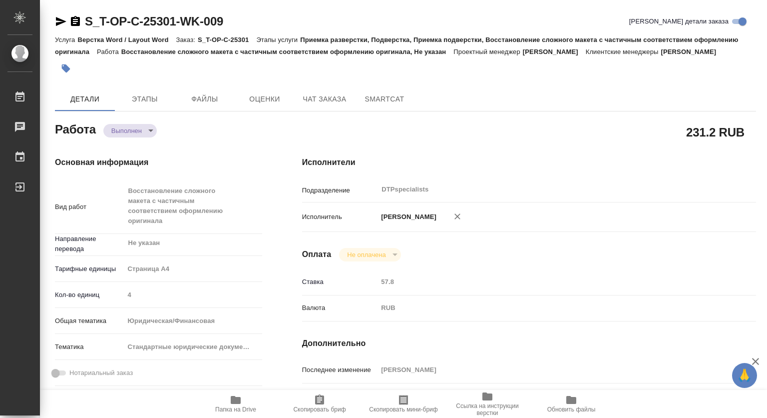
type input "57.8"
type input "RUB"
type input "[PERSON_NAME]"
type textarea "армянский"
type textarea "x"
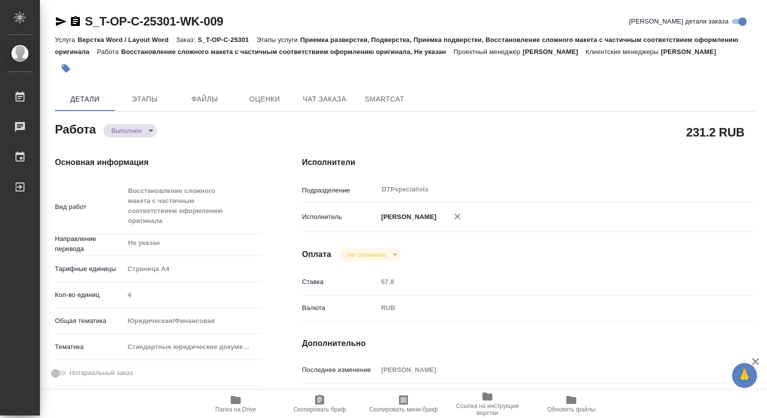
type textarea "/Clients/Т-ОП-С_Русал Глобал Менеджмент/Orders/S_T-OP-C-25301/DTP/S_T-OP-C-2530…"
type textarea "x"
type input "S_T-OP-C-25301"
type input "Т-ОП-С-46903"
type input "Верстка Word / Layout Word"
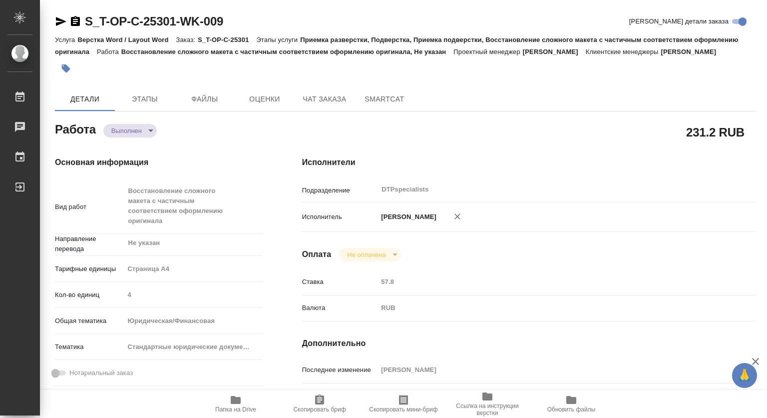
type input "Приемка разверстки, Подверстка, Приемка подверстки, Восстановление сложного мак…"
type input "[PERSON_NAME]"
type input "/Clients/Т-ОП-С_Русал Глобал Менеджмент/Orders/S_T-OP-C-25301"
type textarea "x"
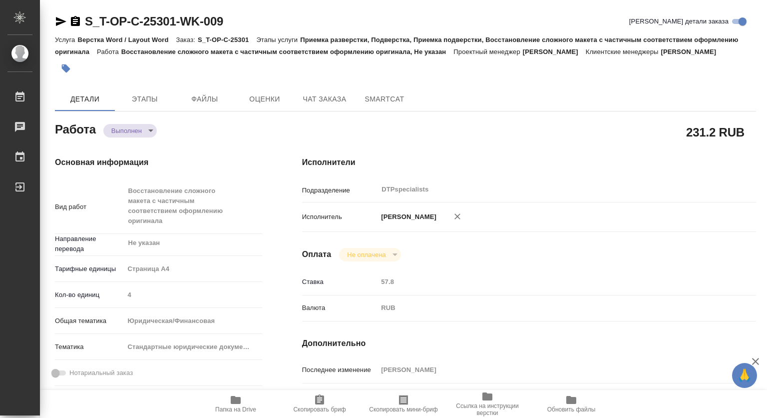
type textarea "x"
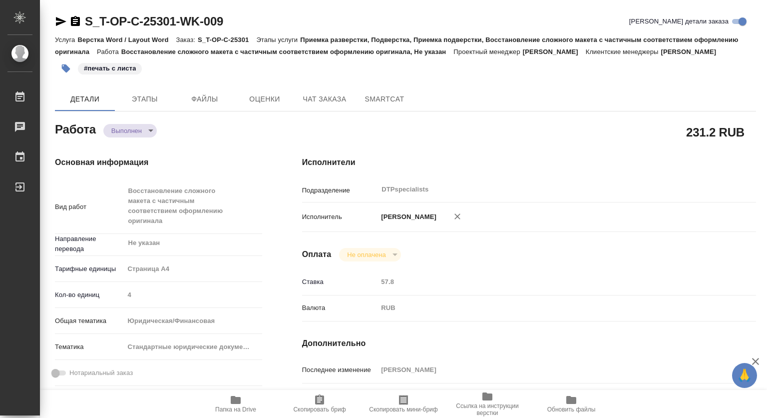
type textarea "x"
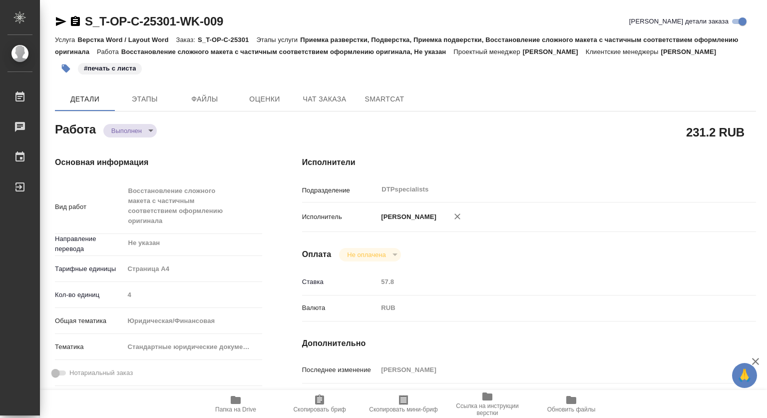
type textarea "x"
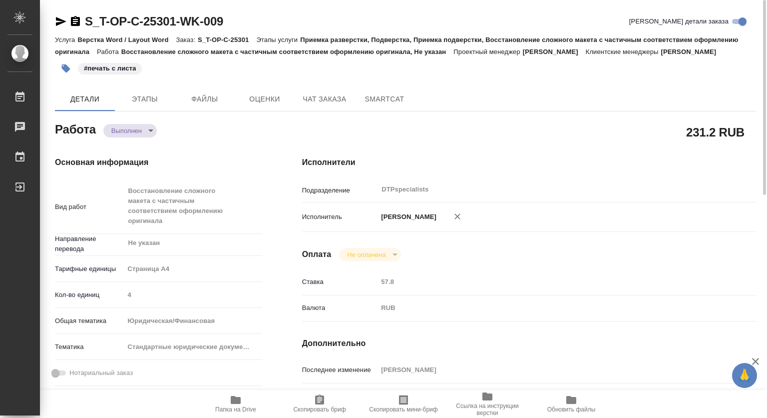
type textarea "x"
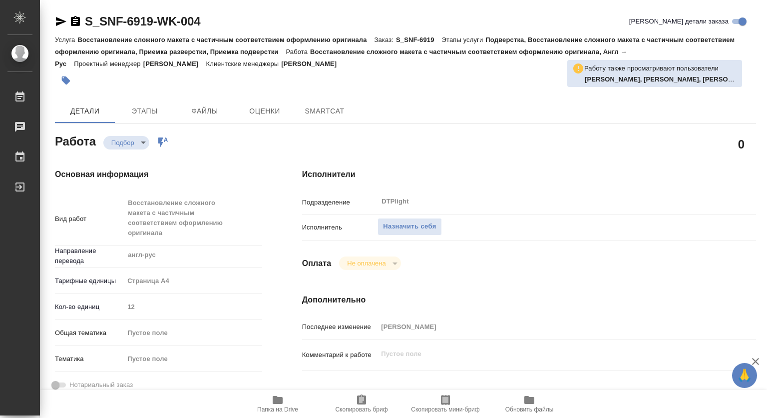
type textarea "x"
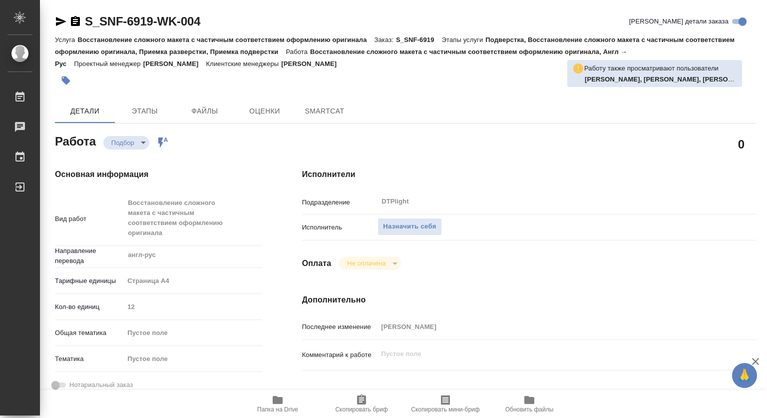
type textarea "x"
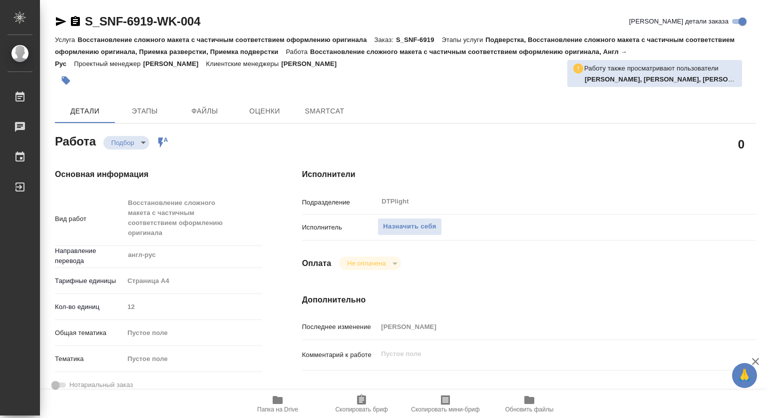
type textarea "x"
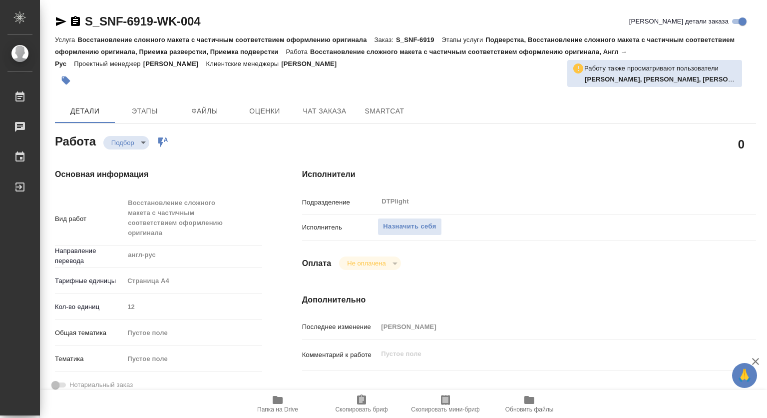
type textarea "x"
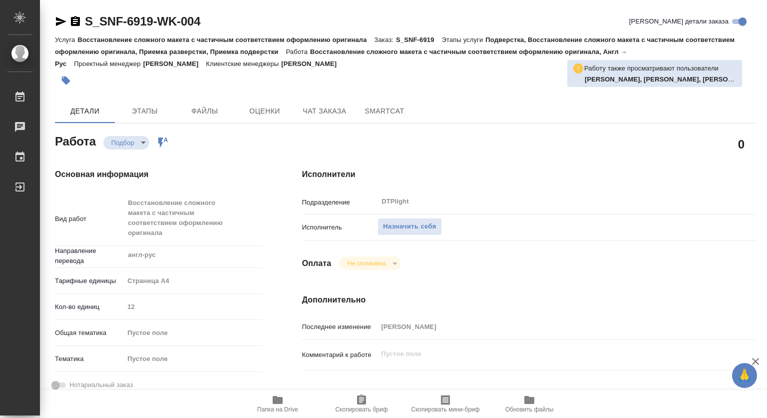
scroll to position [150, 0]
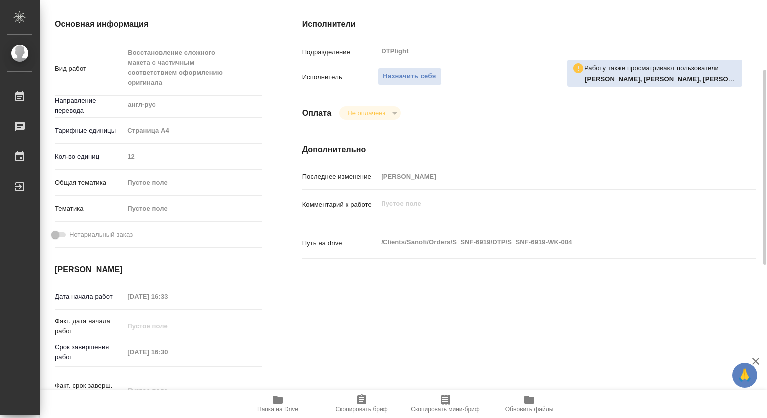
type textarea "x"
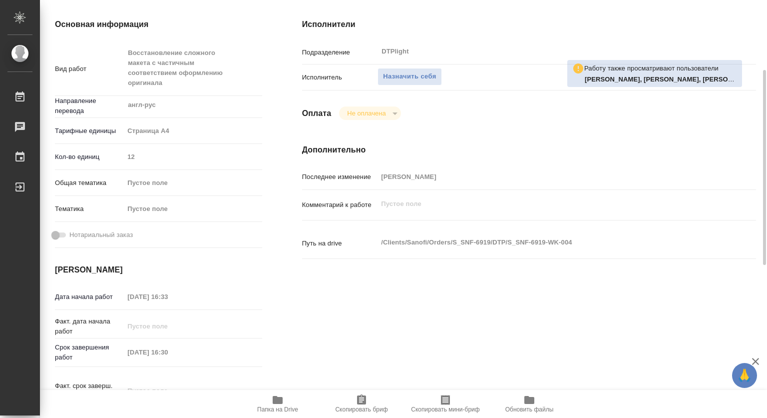
scroll to position [0, 0]
